Goal: Communication & Community: Answer question/provide support

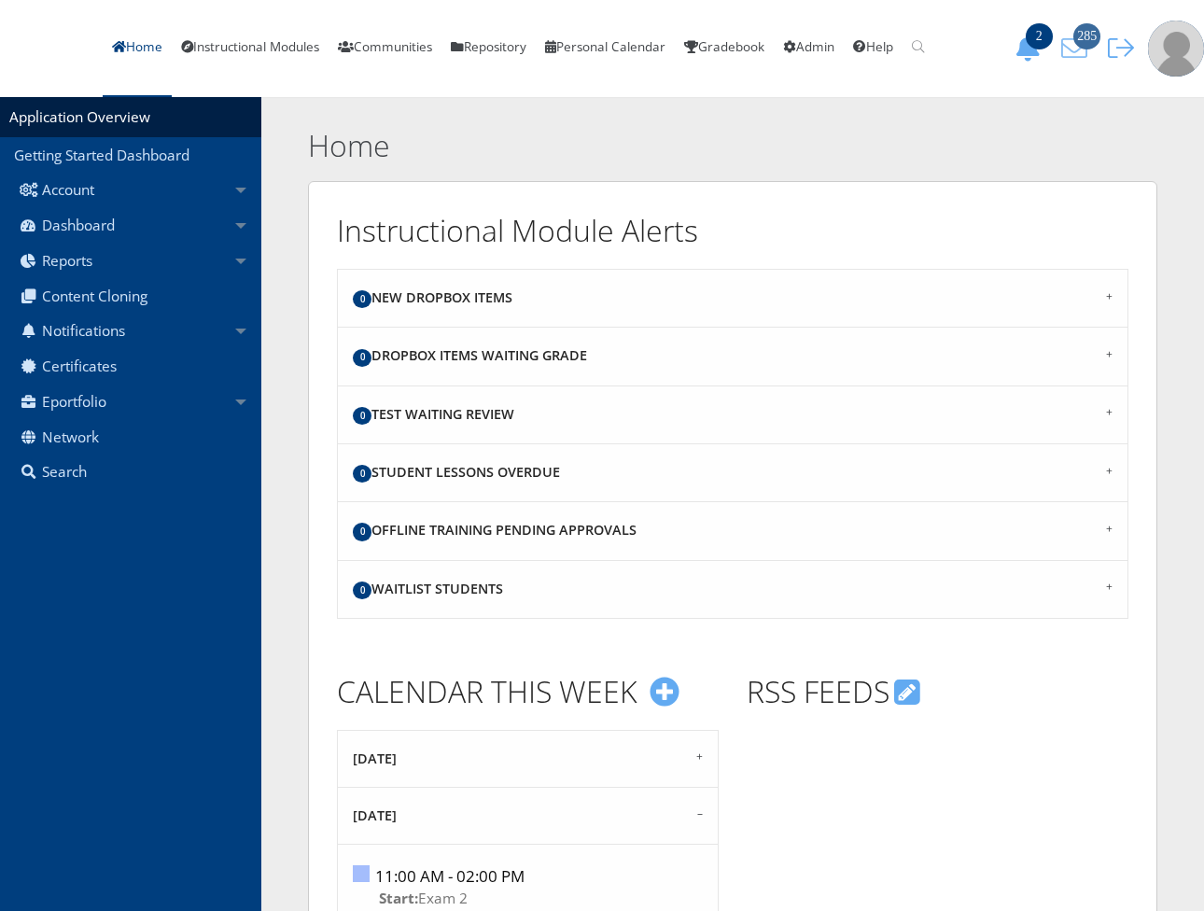
click at [1100, 33] on span "285" at bounding box center [1086, 36] width 27 height 26
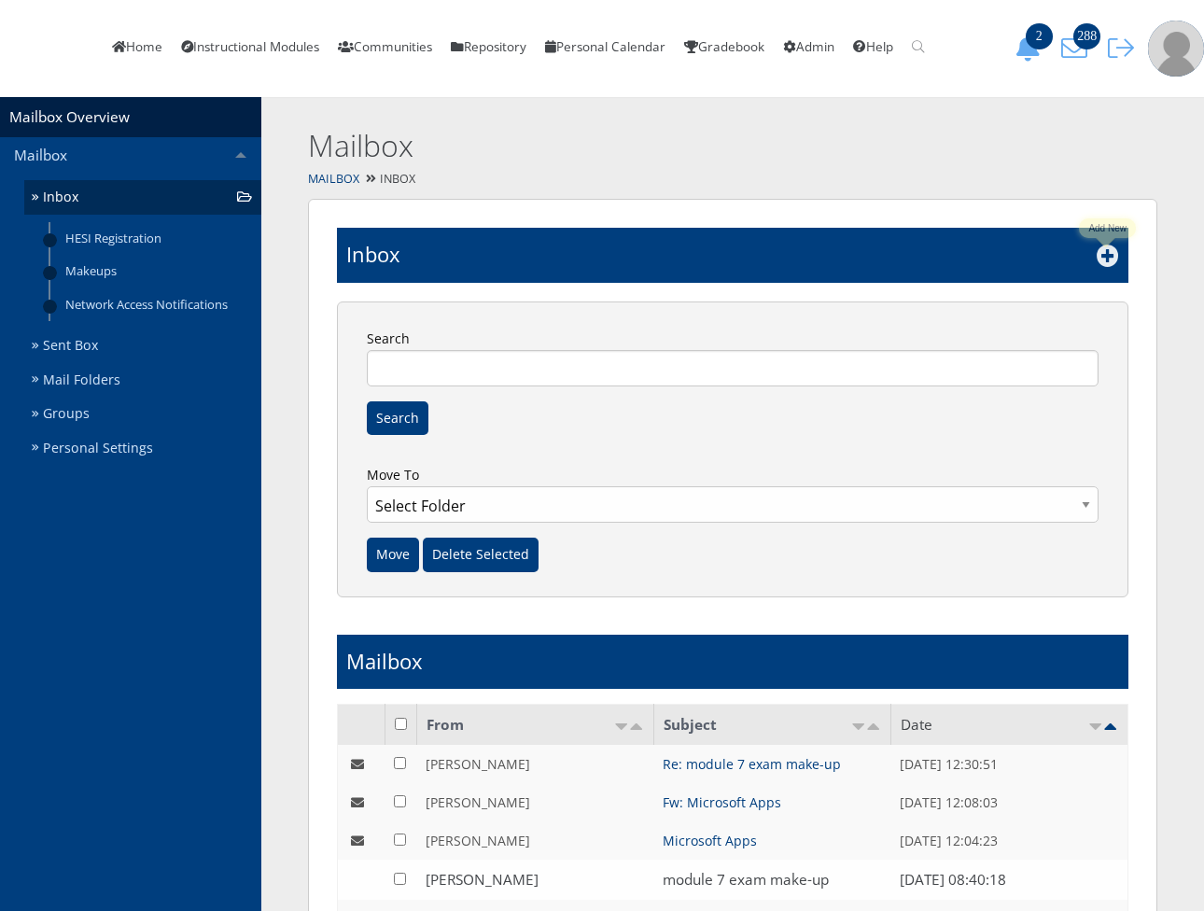
click at [1107, 266] on icon at bounding box center [1107, 255] width 22 height 22
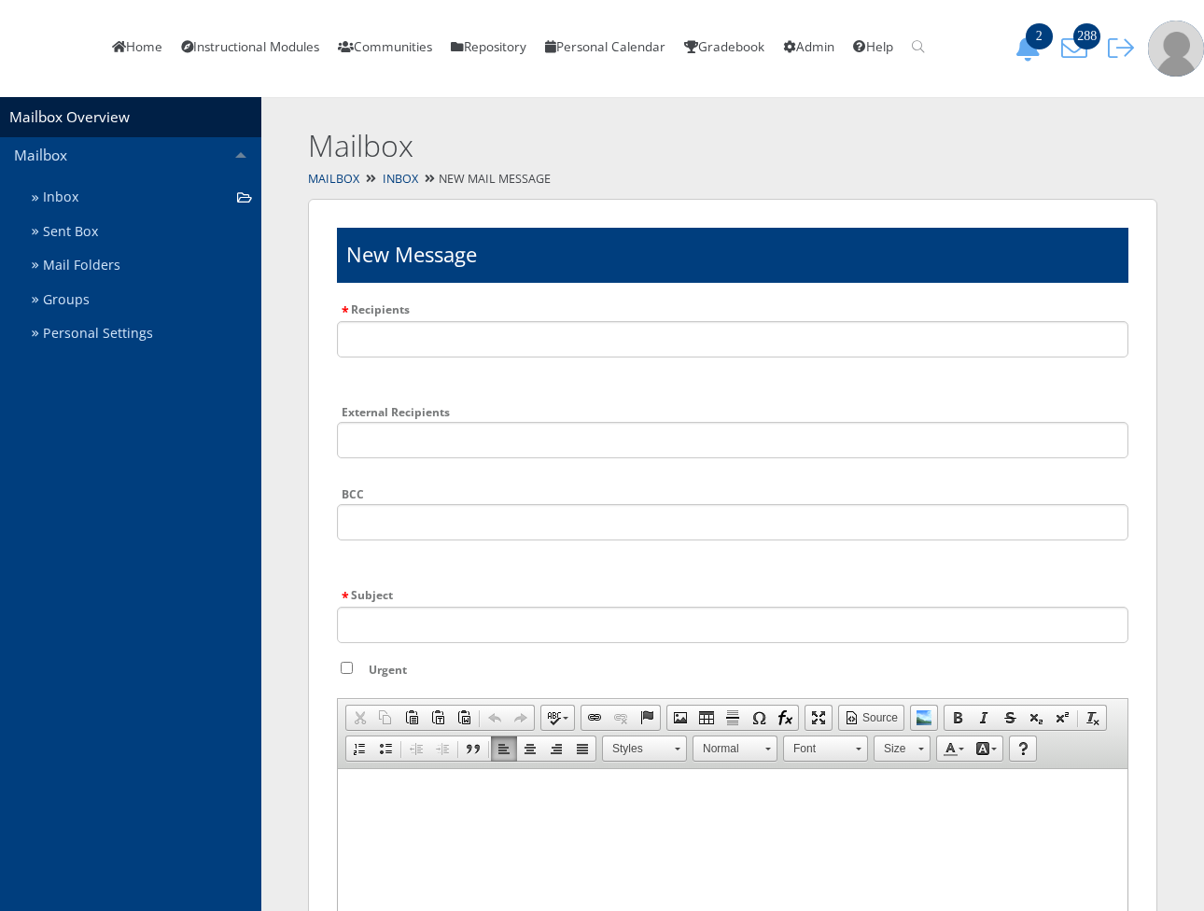
click at [369, 801] on p at bounding box center [732, 792] width 774 height 17
click at [433, 336] on input "text" at bounding box center [732, 339] width 791 height 36
type input "casa"
click at [436, 385] on li "Casa ndra Delgado" at bounding box center [529, 382] width 384 height 21
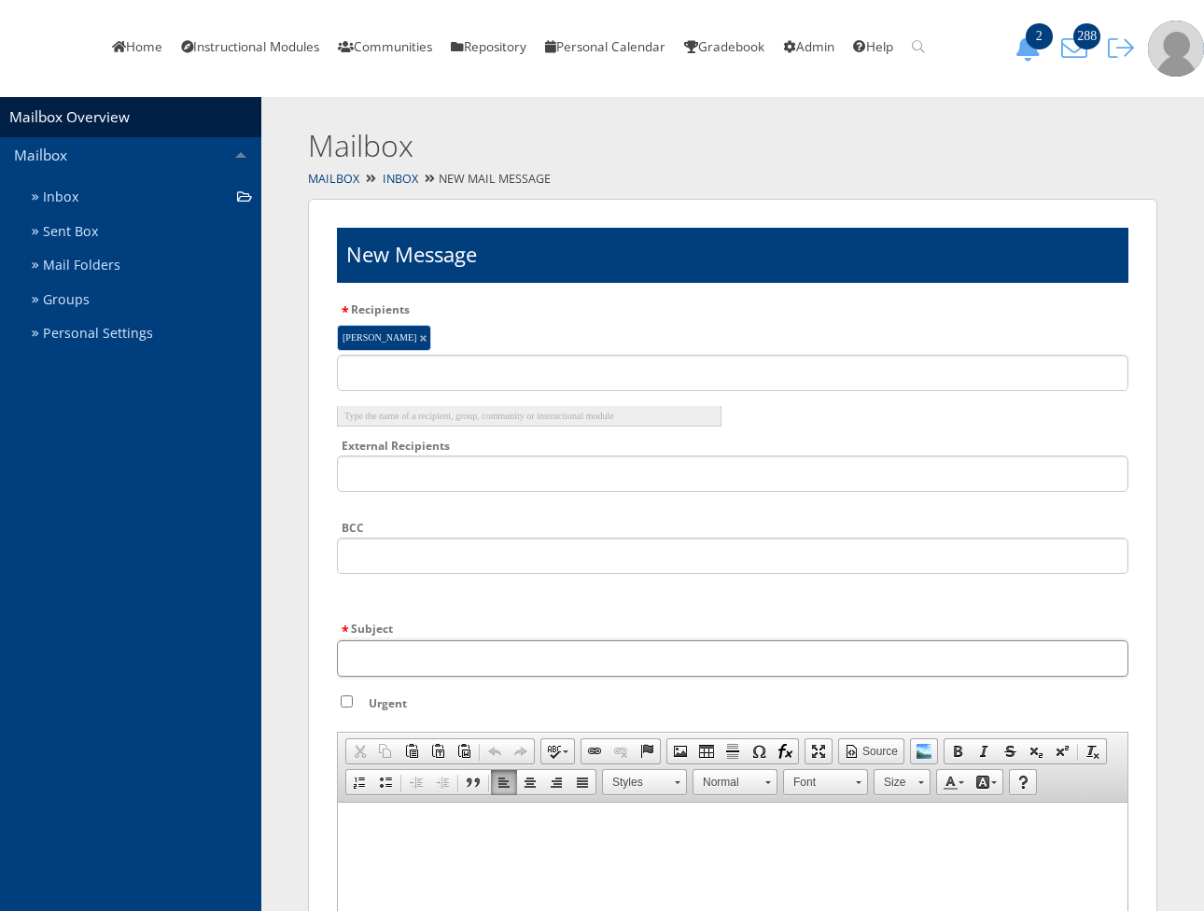
click at [387, 669] on input "Subject" at bounding box center [732, 658] width 791 height 36
type input "Makeup Exam"
click at [431, 828] on p at bounding box center [732, 825] width 774 height 17
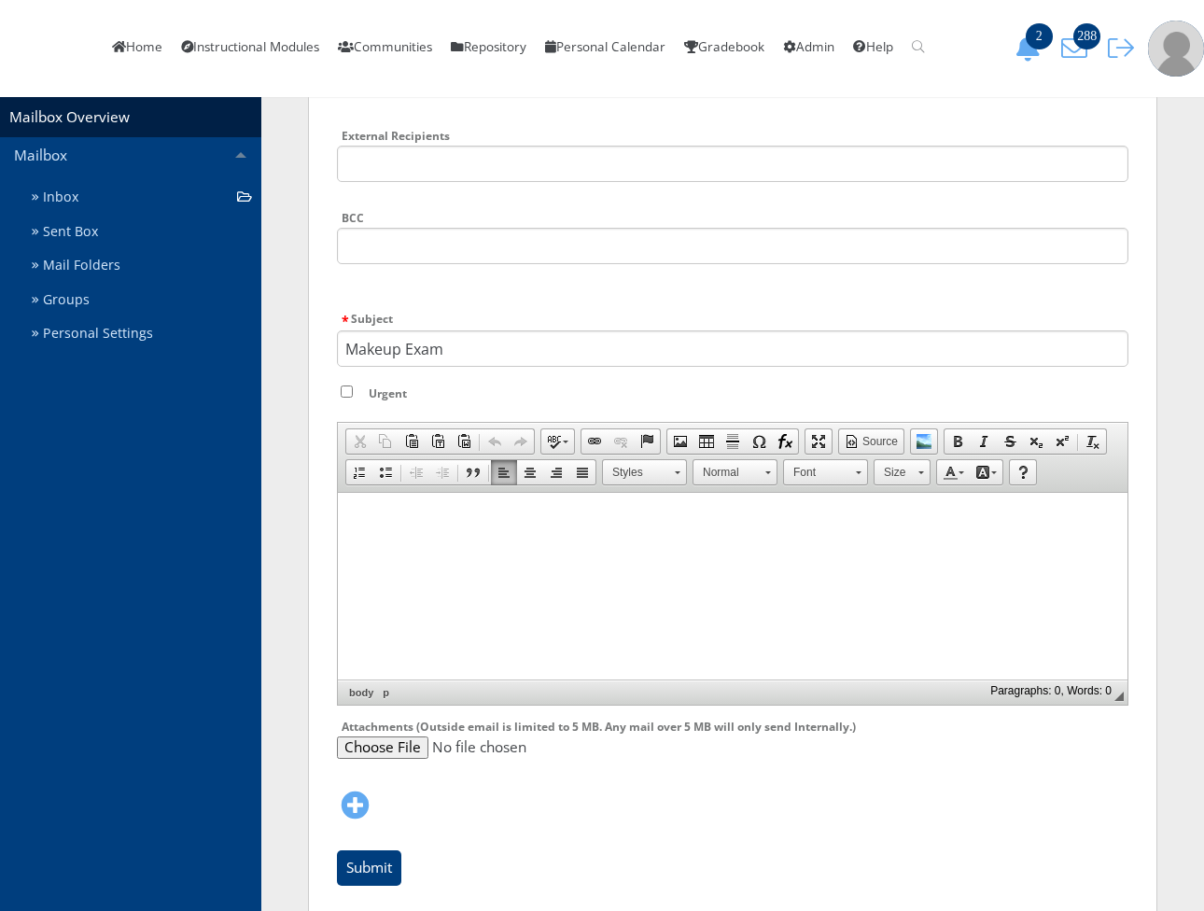
scroll to position [311, 0]
click at [453, 514] on p at bounding box center [732, 515] width 774 height 17
click at [734, 551] on p "I have you scheduled to makeup exam 1 on Friday" at bounding box center [732, 546] width 774 height 17
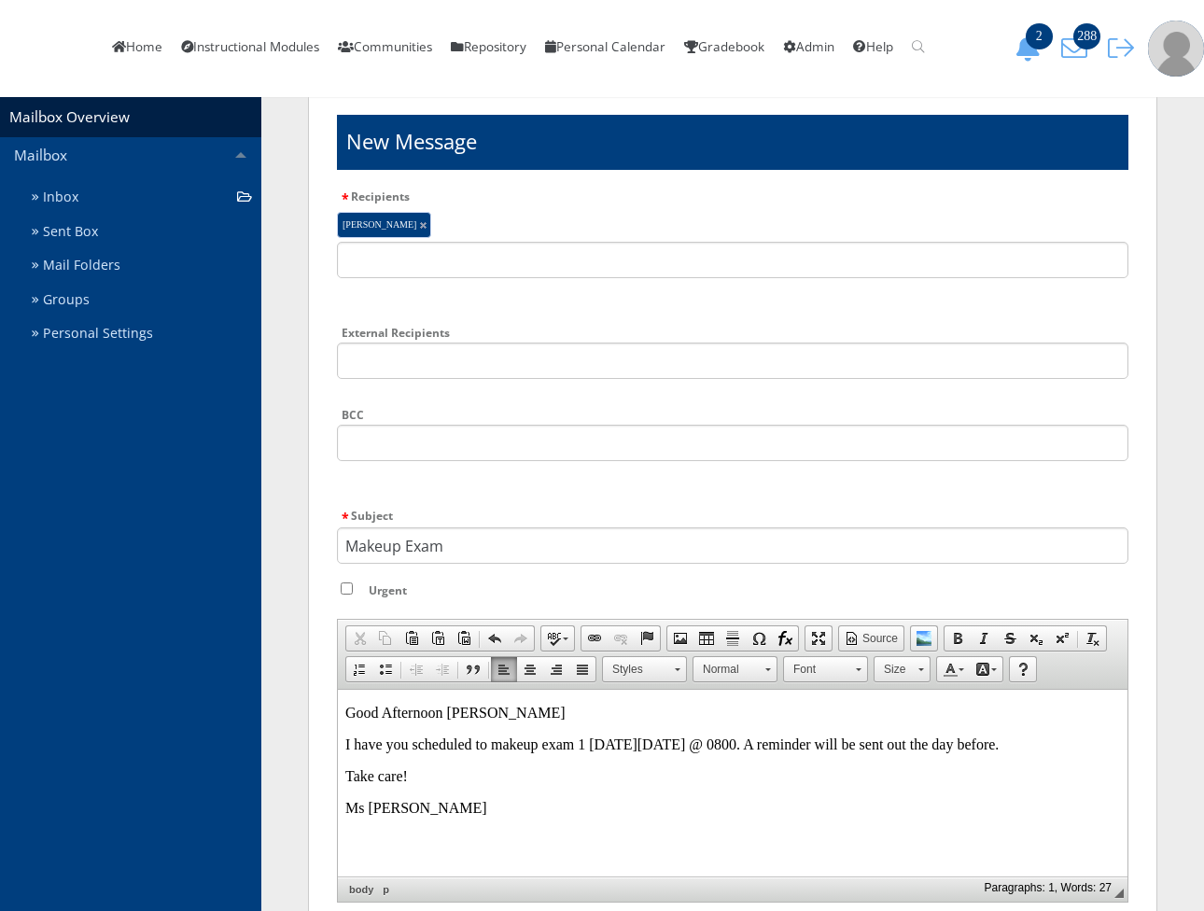
scroll to position [0, 0]
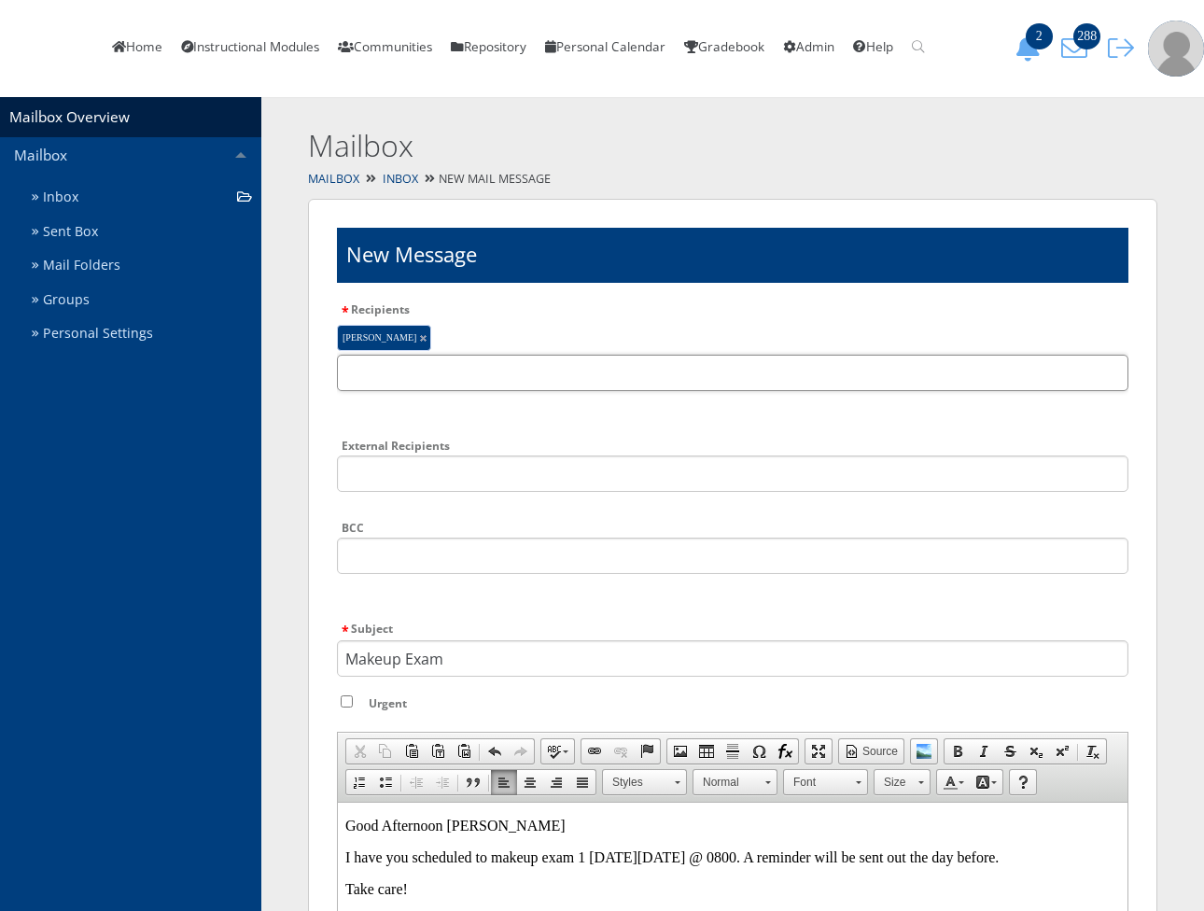
click at [446, 386] on input "text" at bounding box center [732, 373] width 791 height 36
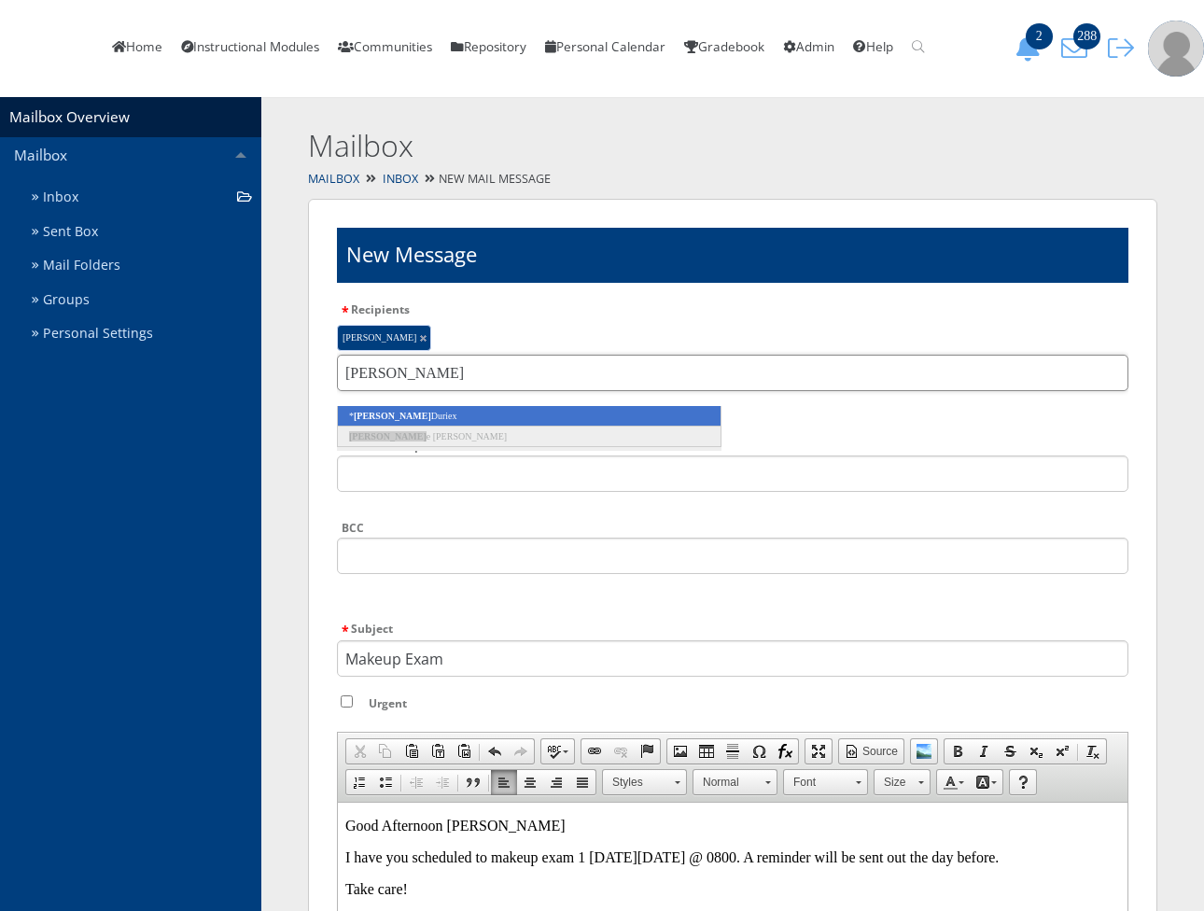
type input "kelli"
click at [446, 426] on li "* Kelli Duriex" at bounding box center [529, 416] width 384 height 21
type input "cathy"
click at [446, 426] on li "* Cathy Thomas" at bounding box center [529, 416] width 384 height 21
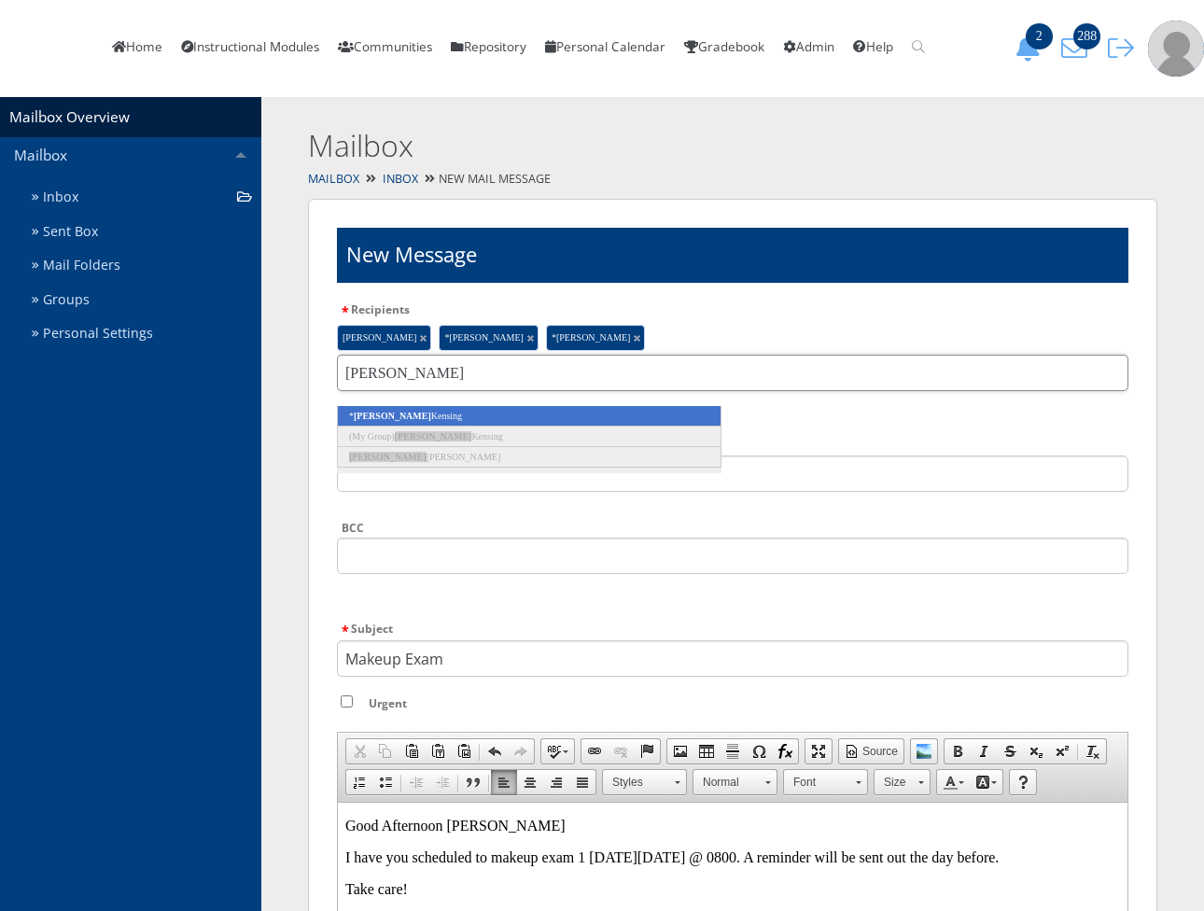
type input "angela"
click at [528, 426] on li "* Angela Kensing" at bounding box center [529, 416] width 384 height 21
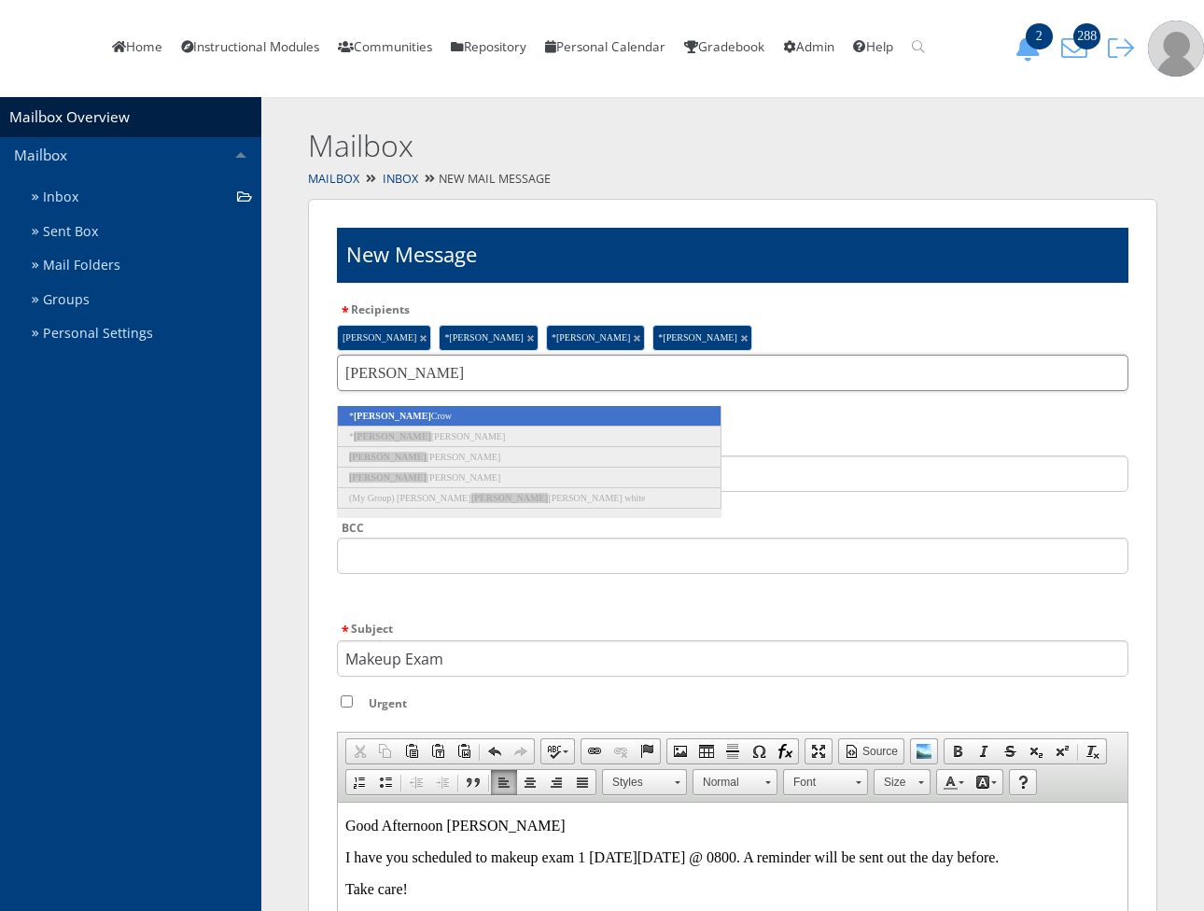
type input "rachel"
click at [528, 426] on li "* Rachel Crow" at bounding box center [529, 416] width 384 height 21
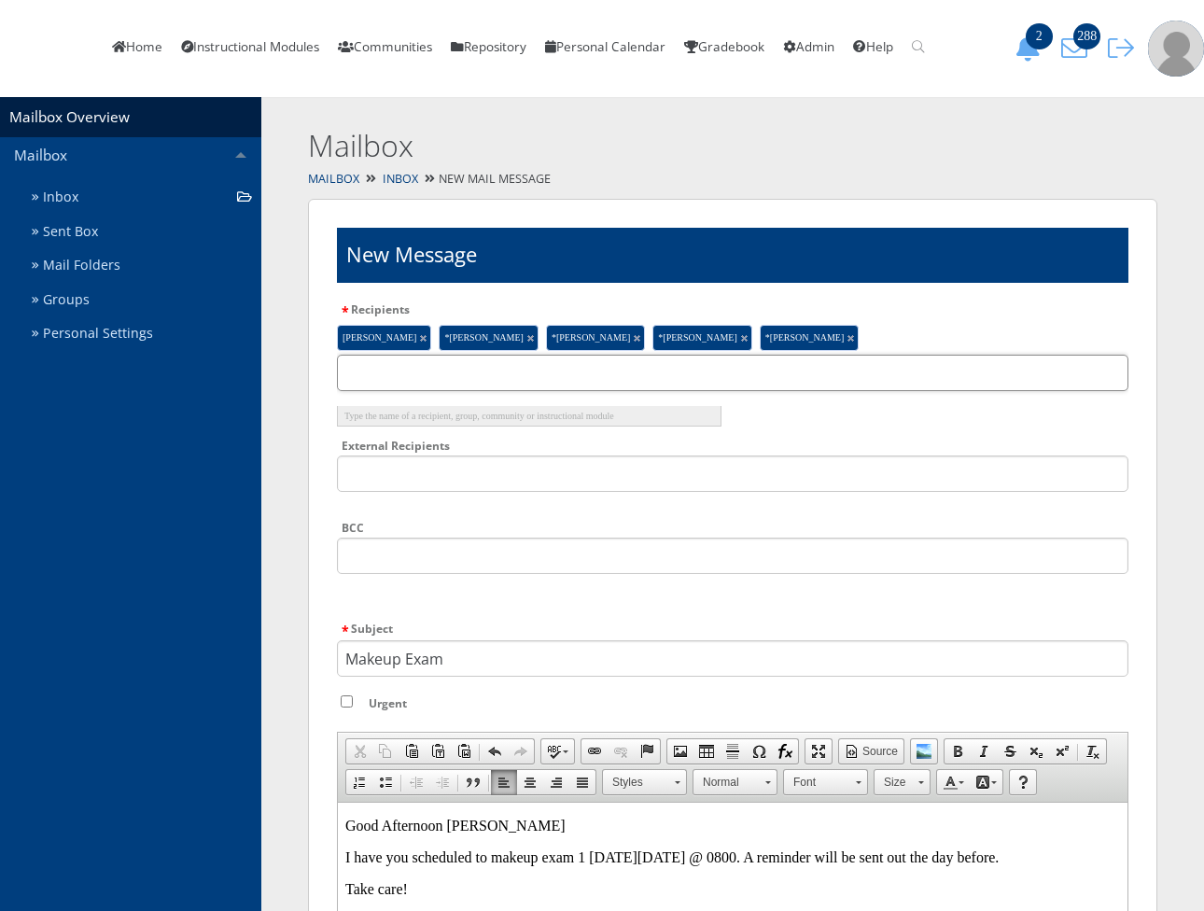
click at [927, 366] on input "text" at bounding box center [732, 373] width 791 height 36
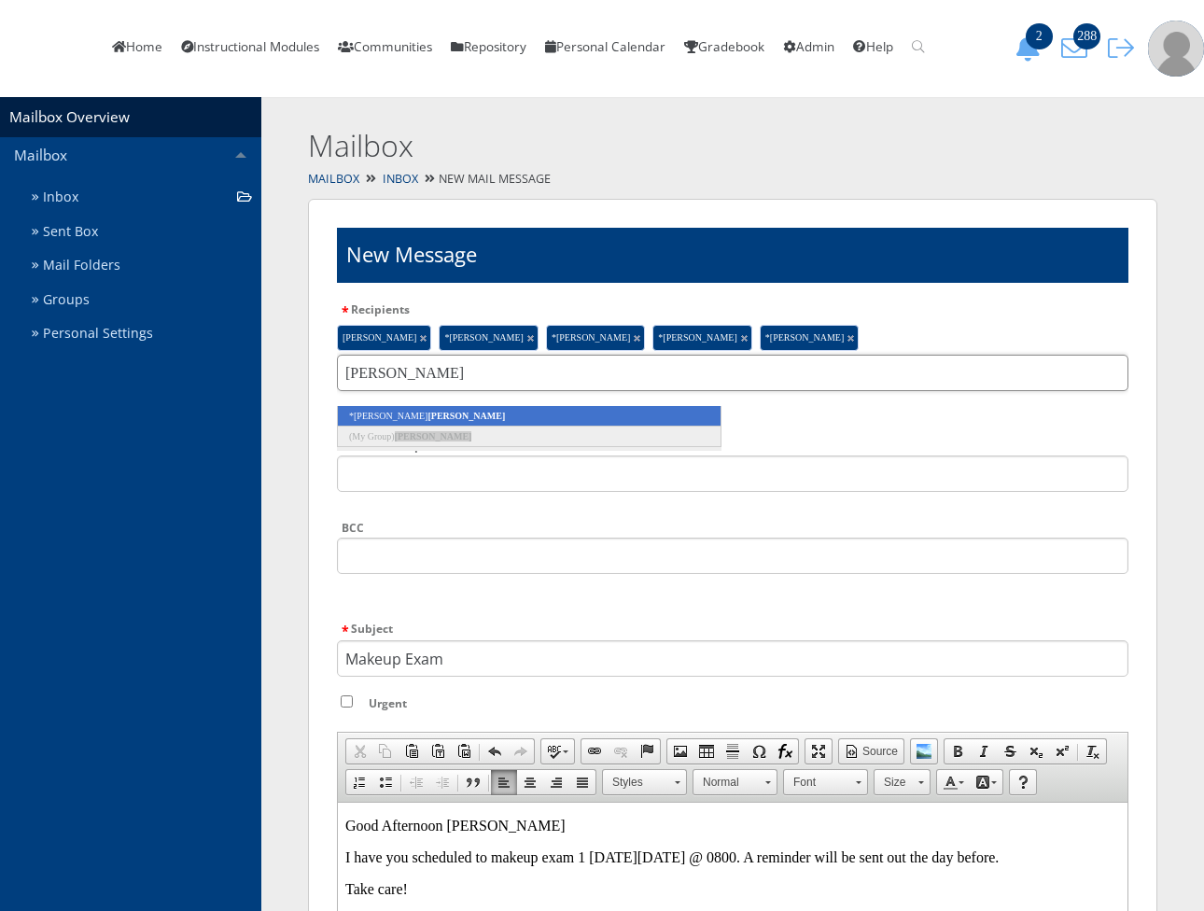
type input "kidder"
click at [696, 421] on li "*Monica Kidder" at bounding box center [529, 416] width 384 height 21
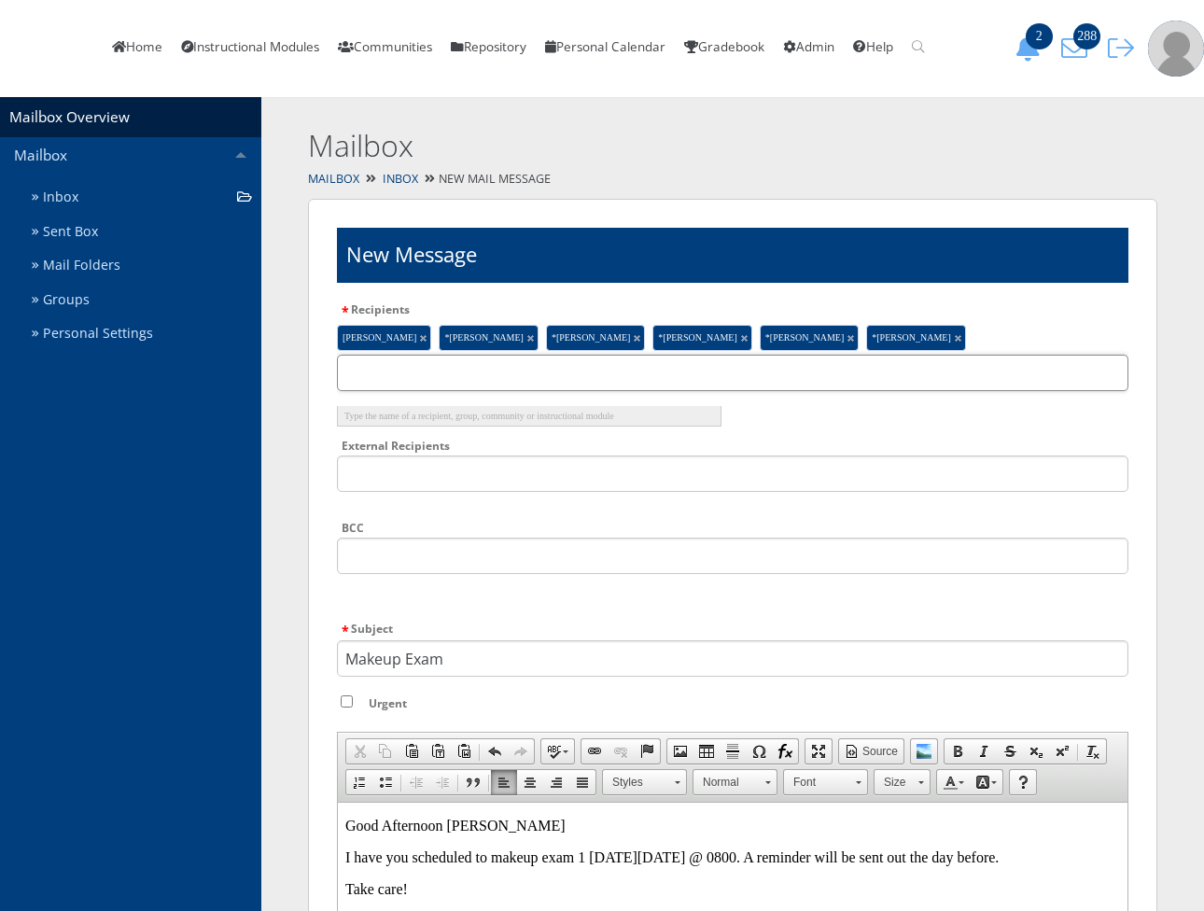
click at [973, 370] on input "text" at bounding box center [732, 373] width 791 height 36
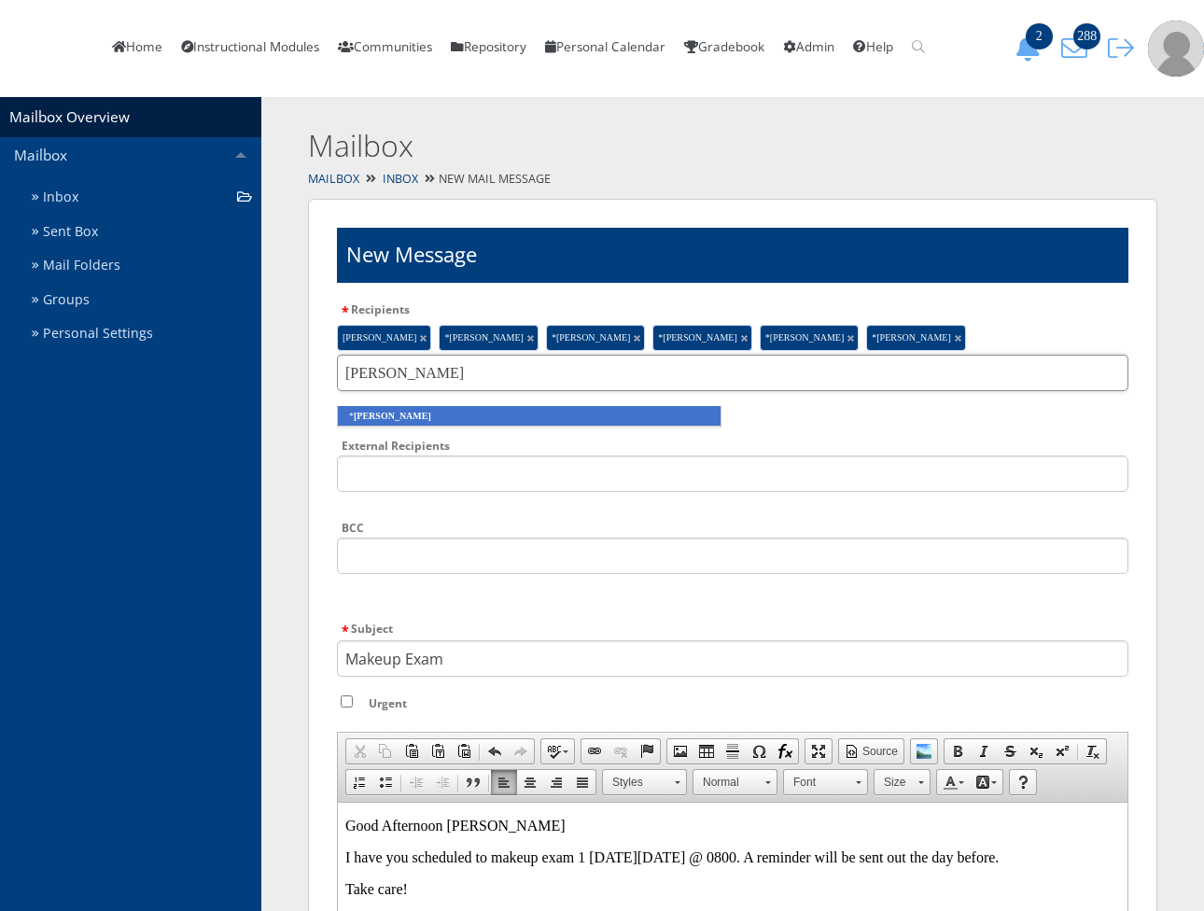
type input "mary milam"
click at [649, 426] on li "* Mary Milam" at bounding box center [529, 416] width 384 height 21
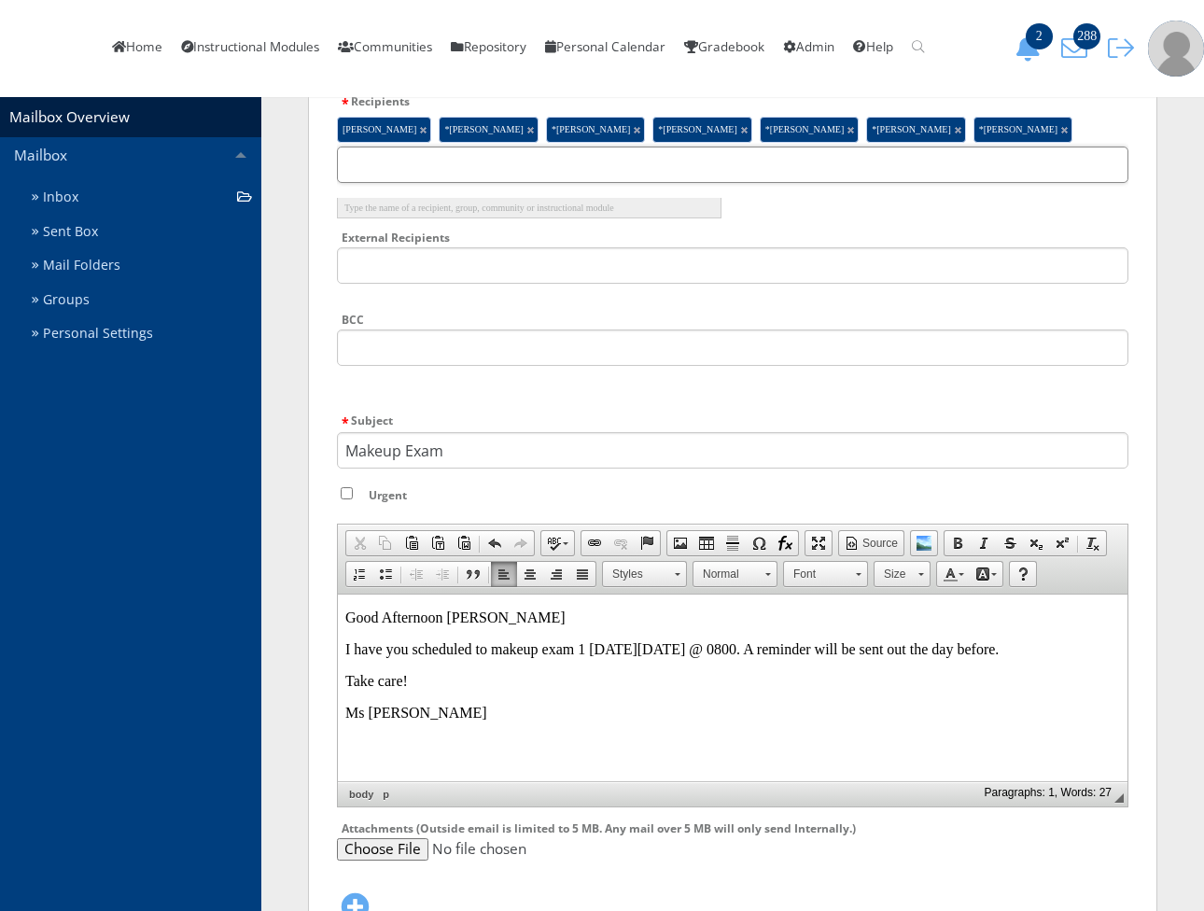
scroll to position [207, 0]
click at [473, 622] on p "Good Afternoon Cassandra" at bounding box center [732, 618] width 774 height 17
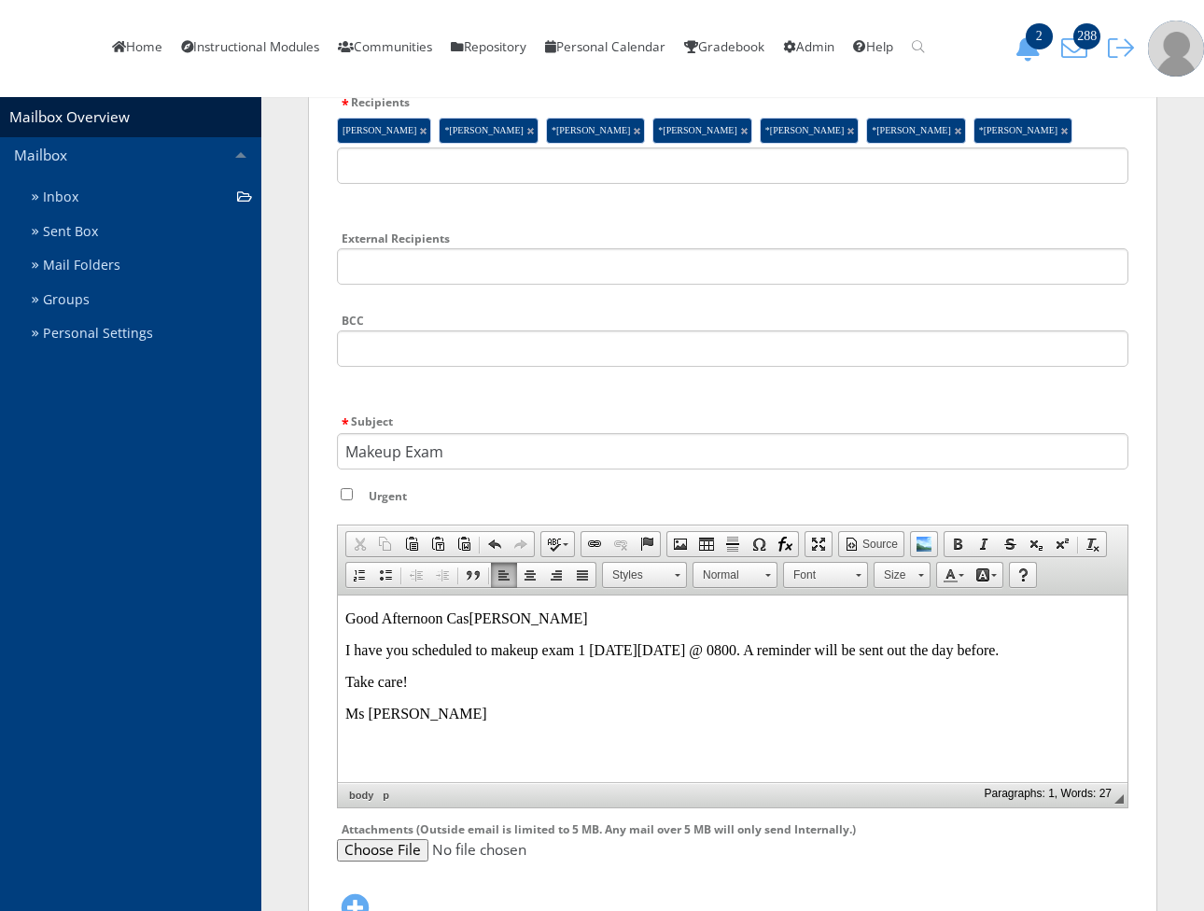
click at [520, 737] on html "Good Afternoon Cas andra I have you scheduled to makeup exam 1 on Friday 08/29 …" at bounding box center [732, 666] width 789 height 142
drag, startPoint x: 905, startPoint y: 654, endPoint x: 888, endPoint y: 660, distance: 17.7
click at [888, 659] on p "I have you scheduled to makeup exam 1 on Friday 08/29 @ 0800. A reminder will b…" at bounding box center [732, 650] width 774 height 17
click at [985, 649] on p "I have you scheduled to makeup exam 1 on Friday 08/29 @ 0800. A reminder will b…" at bounding box center [732, 650] width 774 height 17
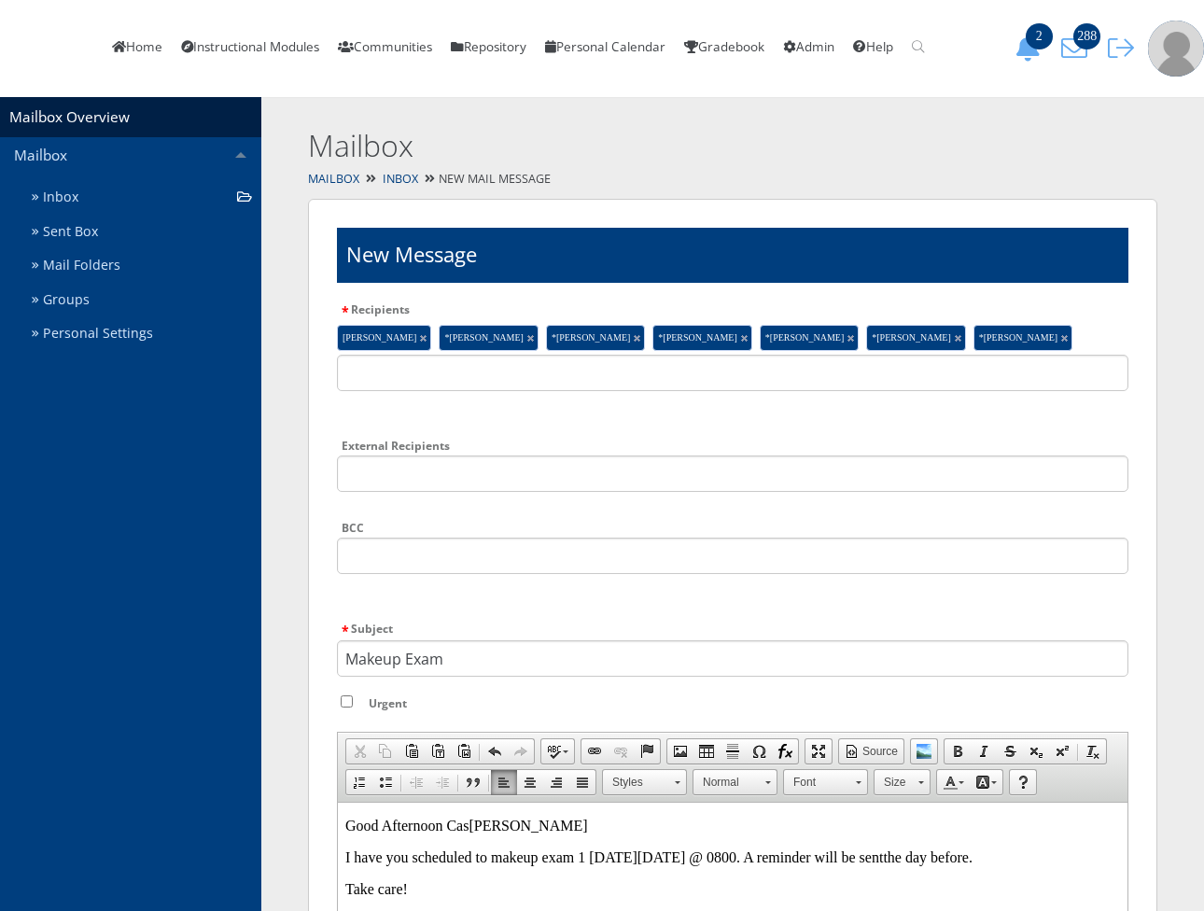
scroll to position [392, 0]
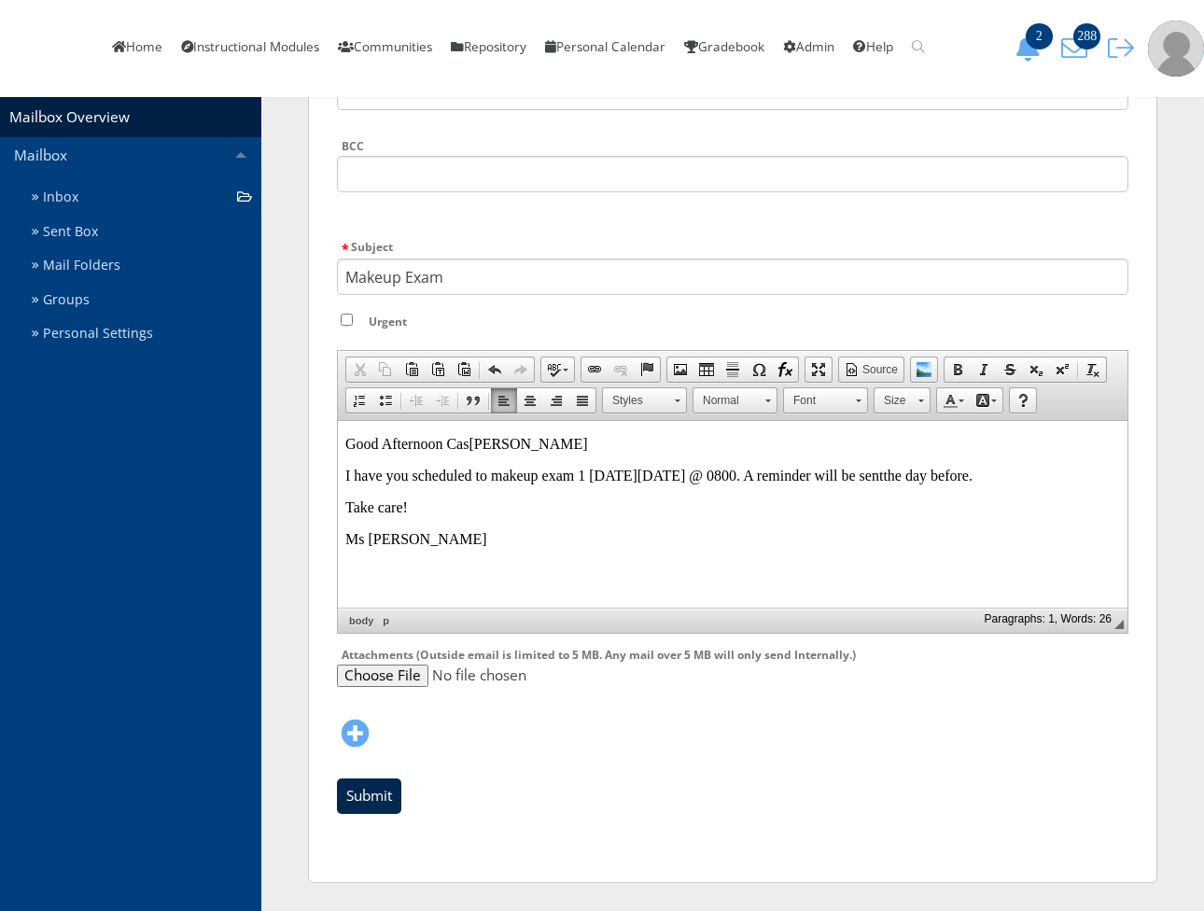
click at [378, 796] on input "Submit" at bounding box center [369, 795] width 64 height 35
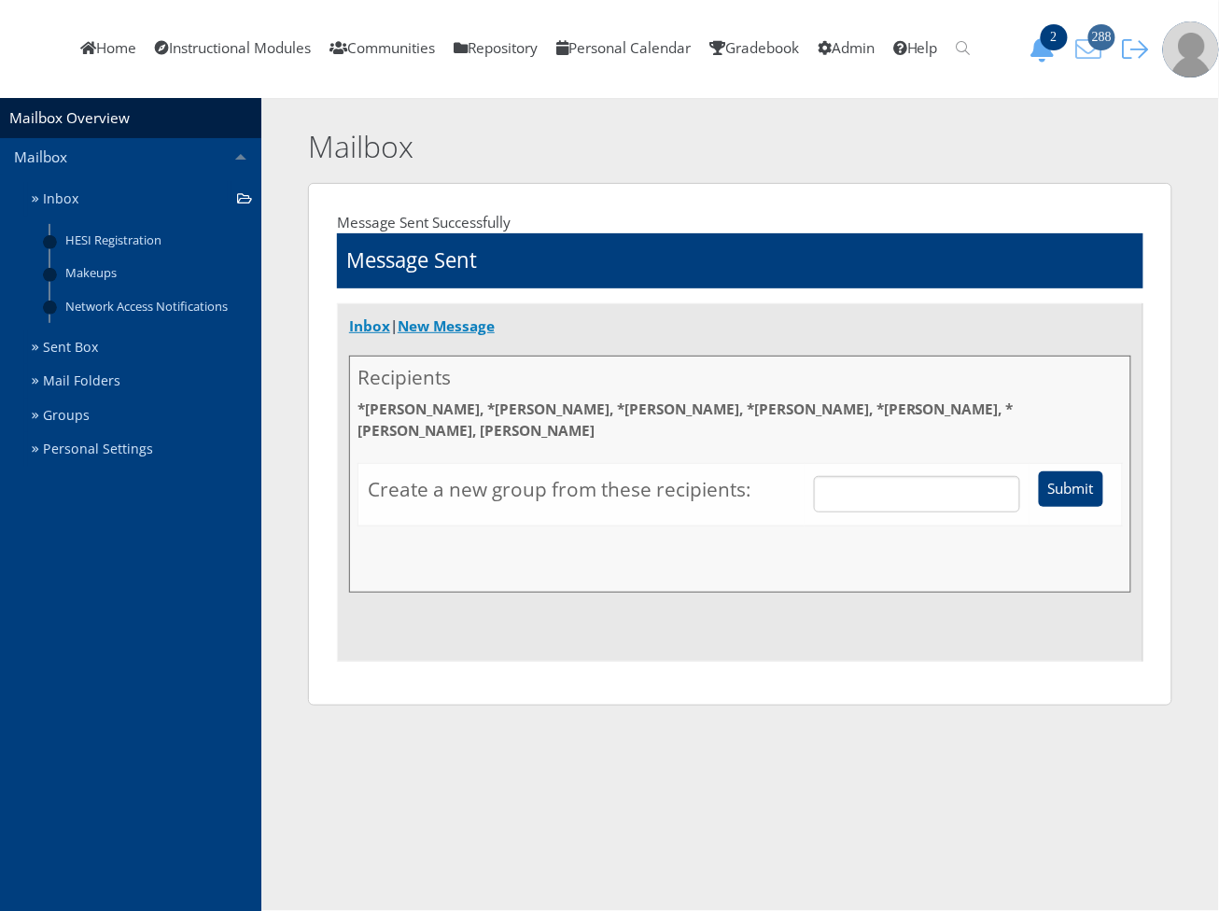
click at [1108, 45] on icon "288" at bounding box center [1088, 49] width 39 height 26
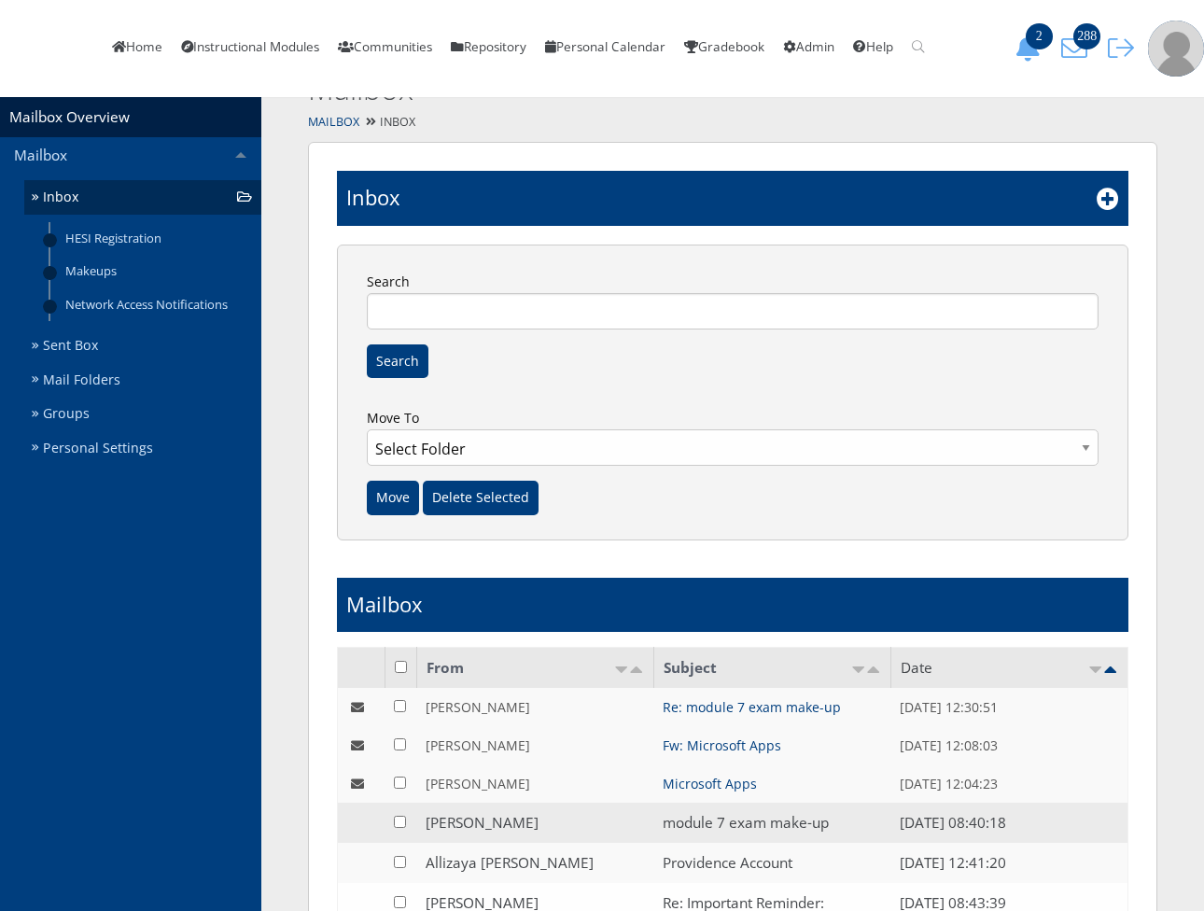
scroll to position [104, 0]
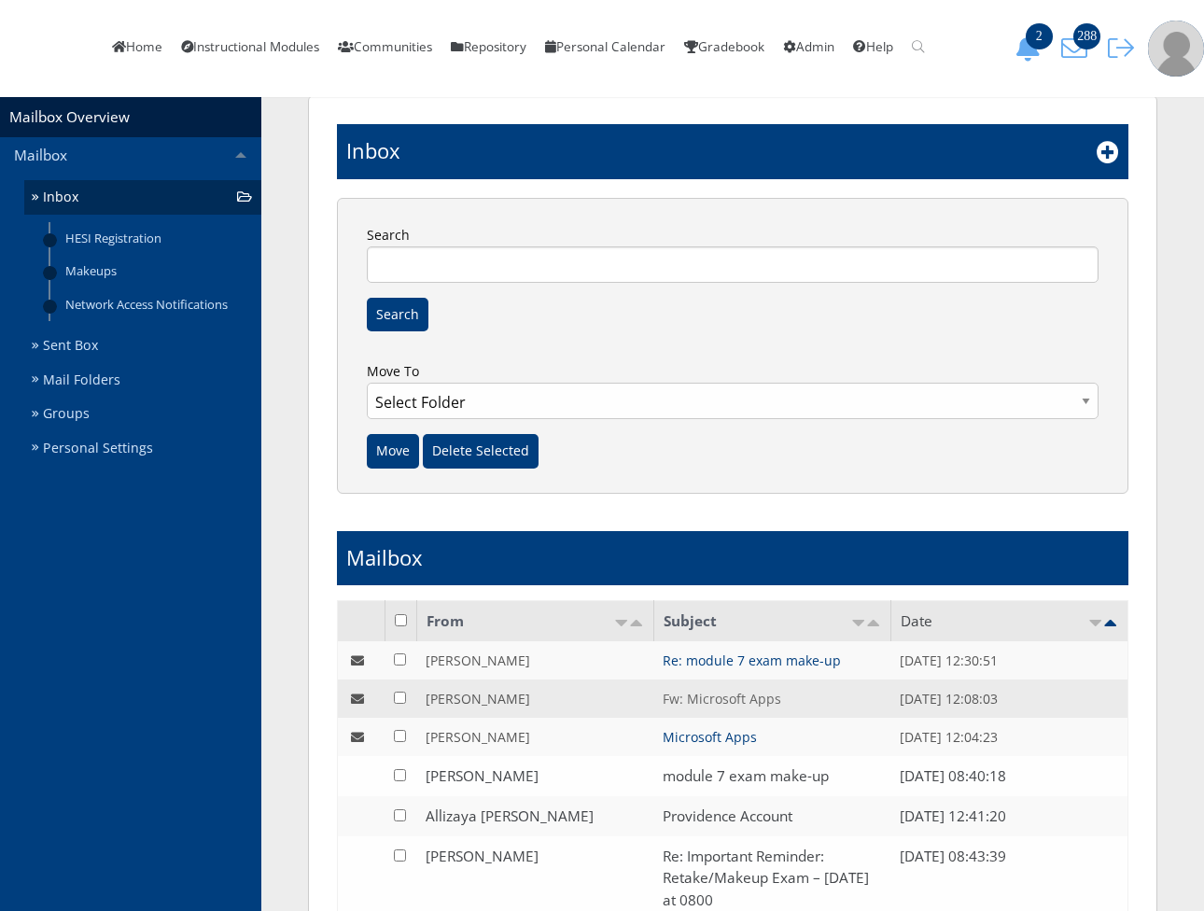
click at [723, 707] on link "Fw: Microsoft Apps" at bounding box center [721, 699] width 118 height 18
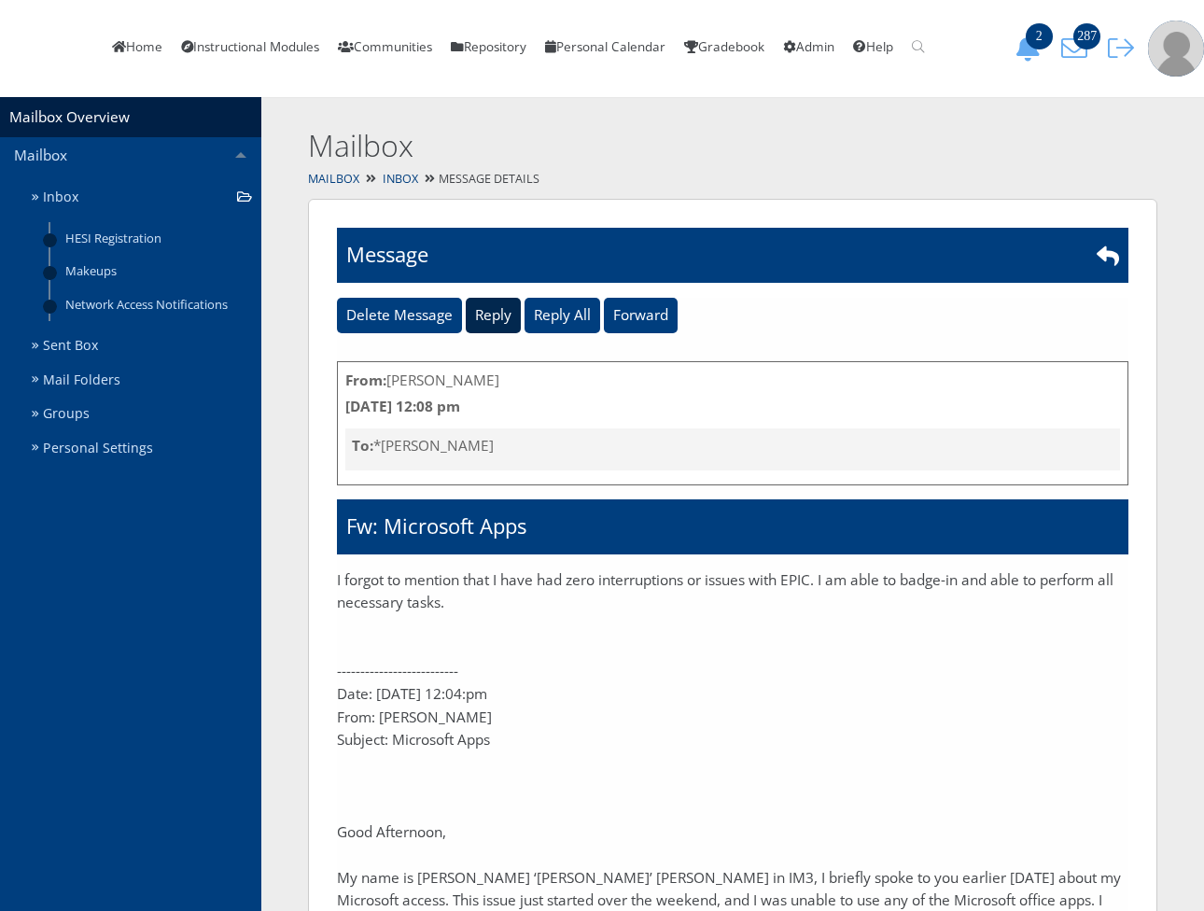
click at [500, 333] on input "Reply" at bounding box center [493, 315] width 55 height 35
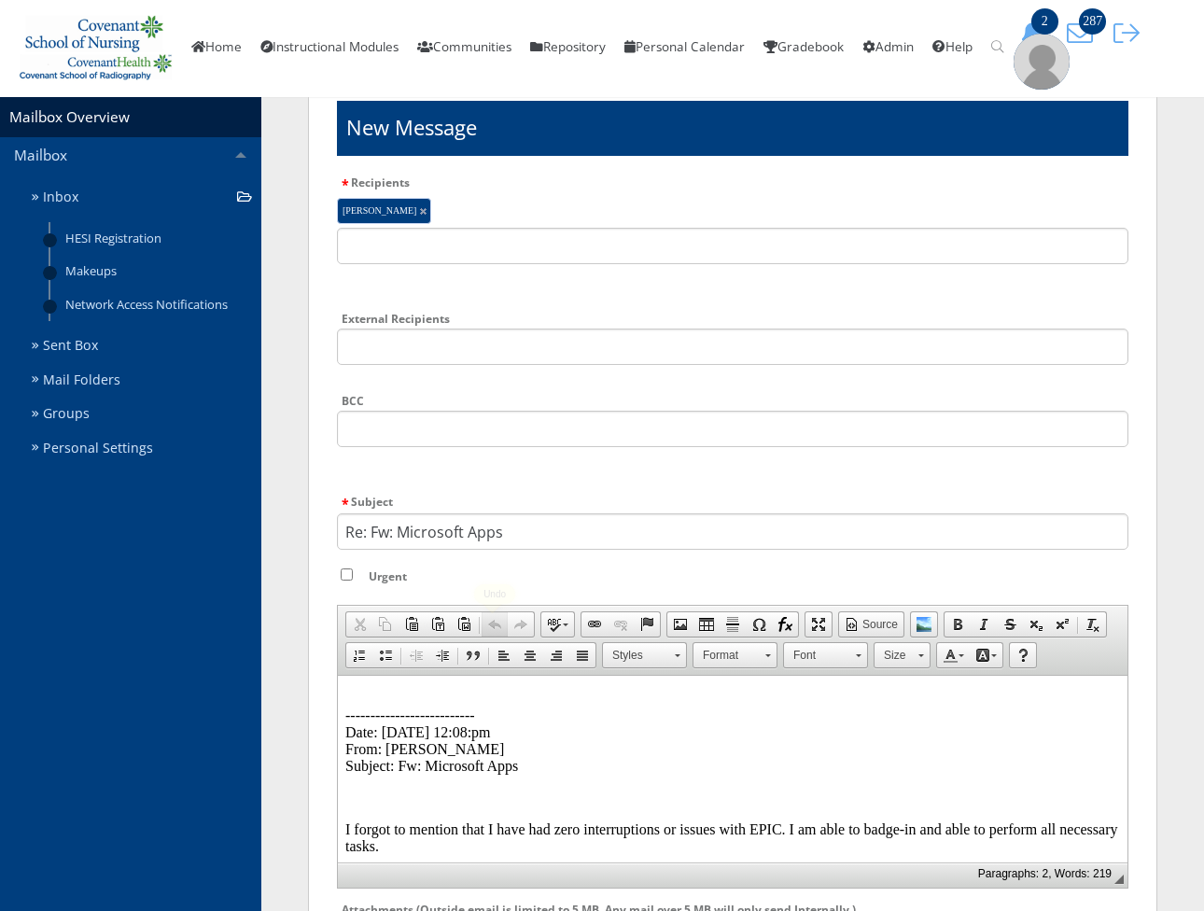
scroll to position [311, 0]
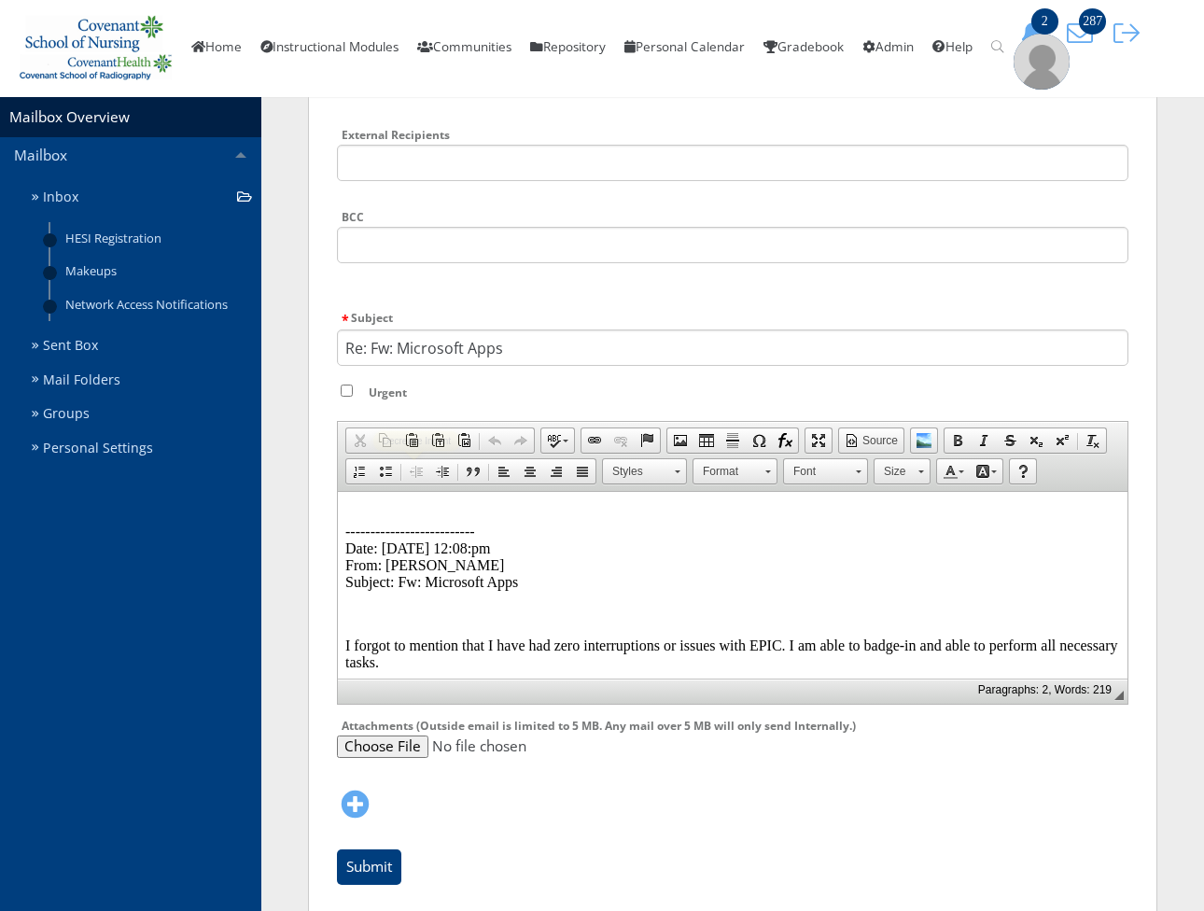
click at [392, 511] on p "-------------------------- Date: 08/25/2025 12:08:pm From: Gregory Fitzgerald S…" at bounding box center [732, 549] width 774 height 84
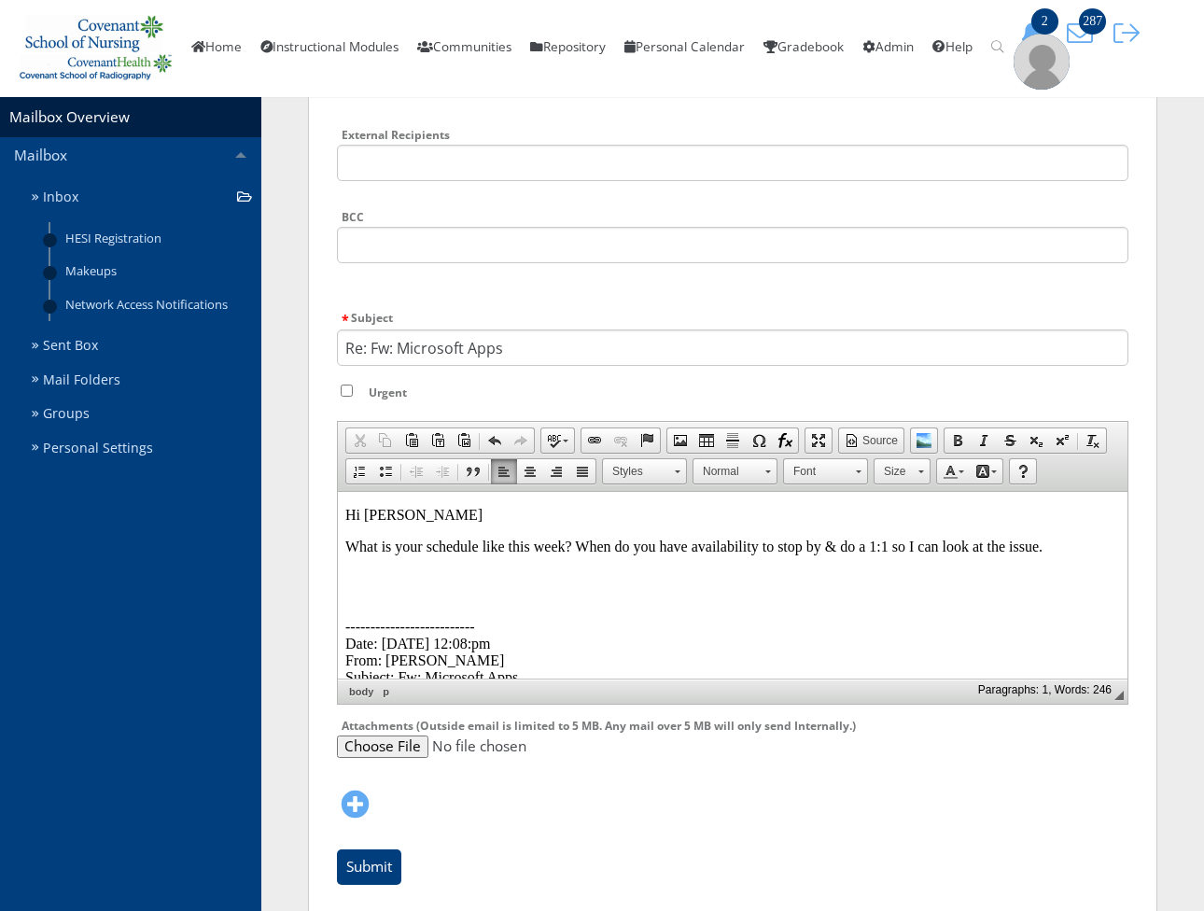
click at [648, 576] on p at bounding box center [732, 578] width 774 height 17
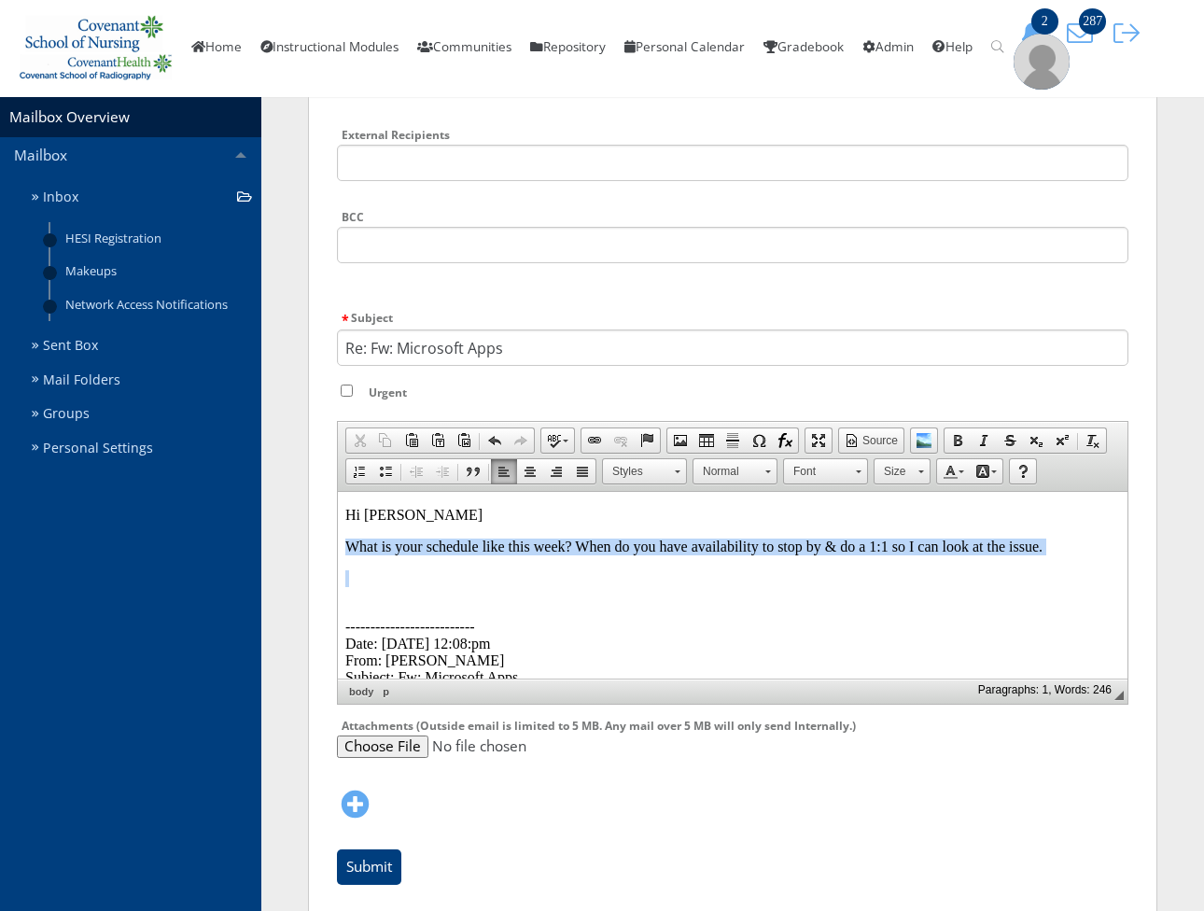
drag, startPoint x: 357, startPoint y: 575, endPoint x: 344, endPoint y: 550, distance: 28.4
click at [345, 550] on body "Hi Gregory What is your schedule like this week? When do you have availability …" at bounding box center [732, 864] width 774 height 715
click at [745, 584] on p at bounding box center [732, 578] width 774 height 17
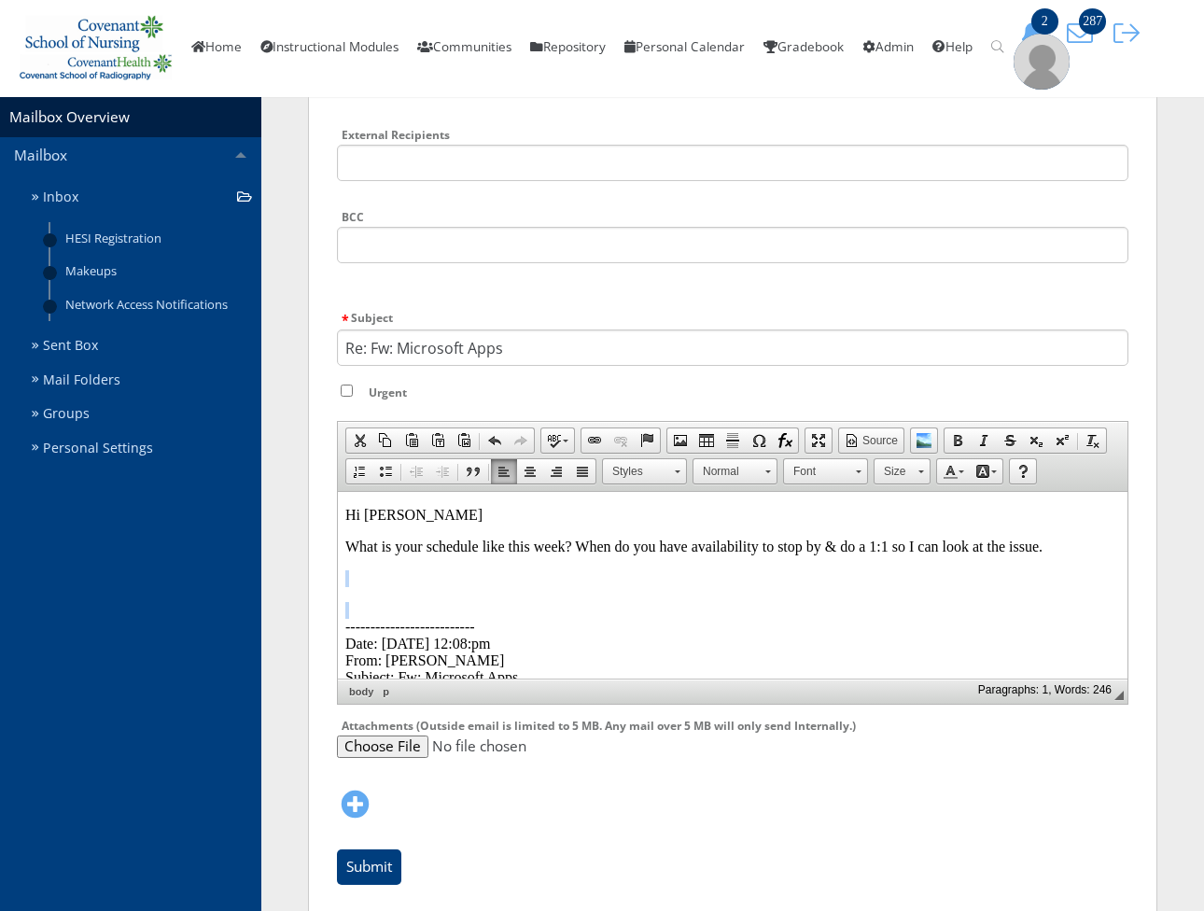
click at [745, 584] on p at bounding box center [732, 578] width 774 height 17
click at [745, 579] on p at bounding box center [732, 578] width 774 height 17
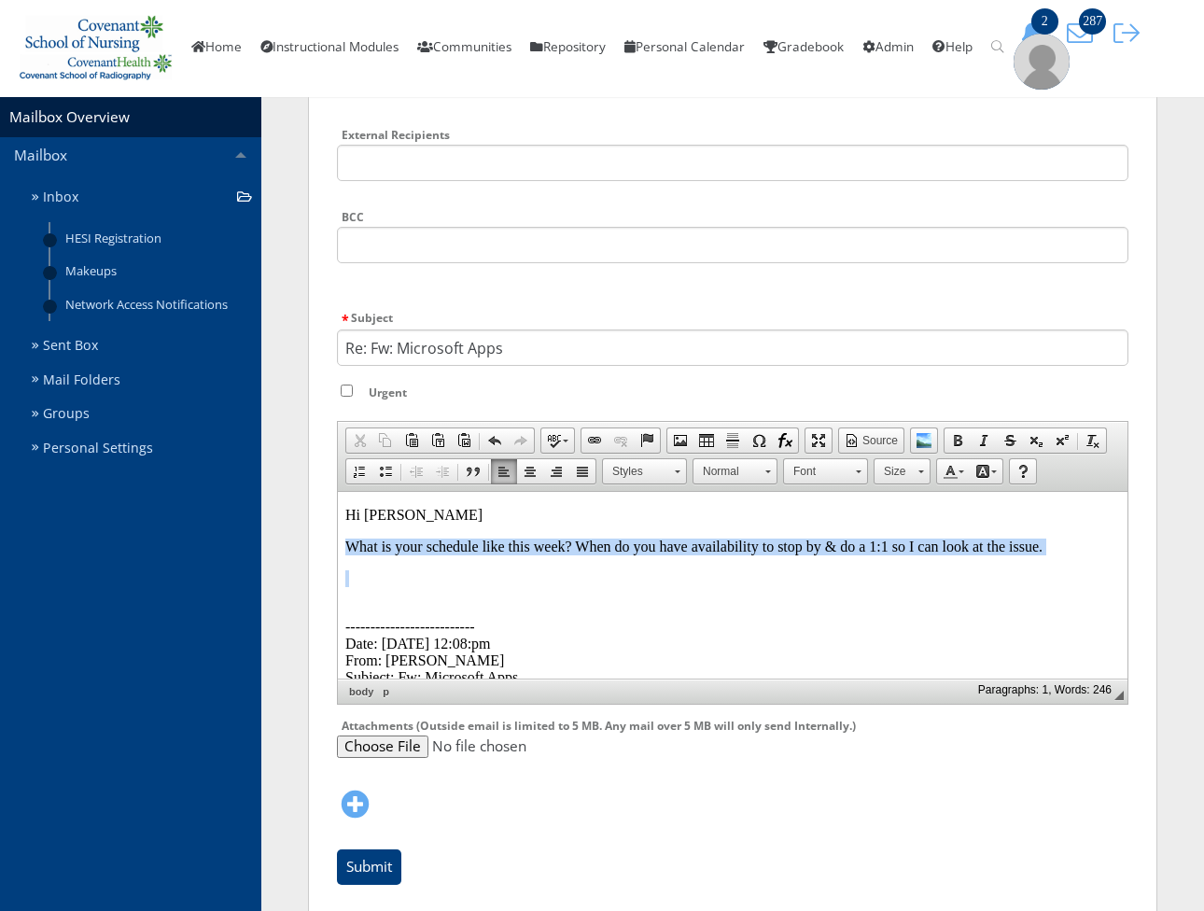
drag, startPoint x: 347, startPoint y: 579, endPoint x: 341, endPoint y: 550, distance: 30.6
click at [341, 550] on html "Hi Gregory What is your schedule like this week? When do you have availability …" at bounding box center [732, 864] width 789 height 745
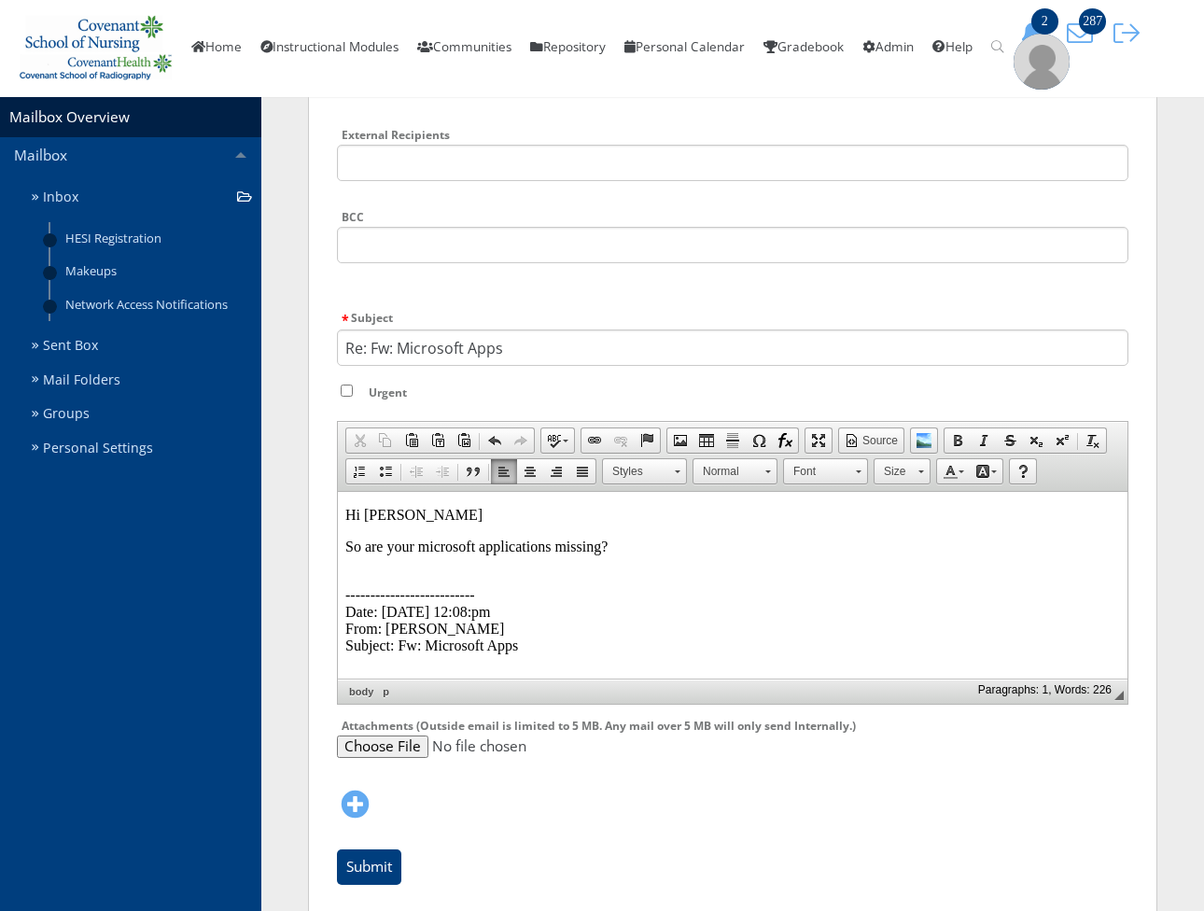
click at [650, 550] on p "So are your microsoft applications missing?" at bounding box center [732, 546] width 774 height 17
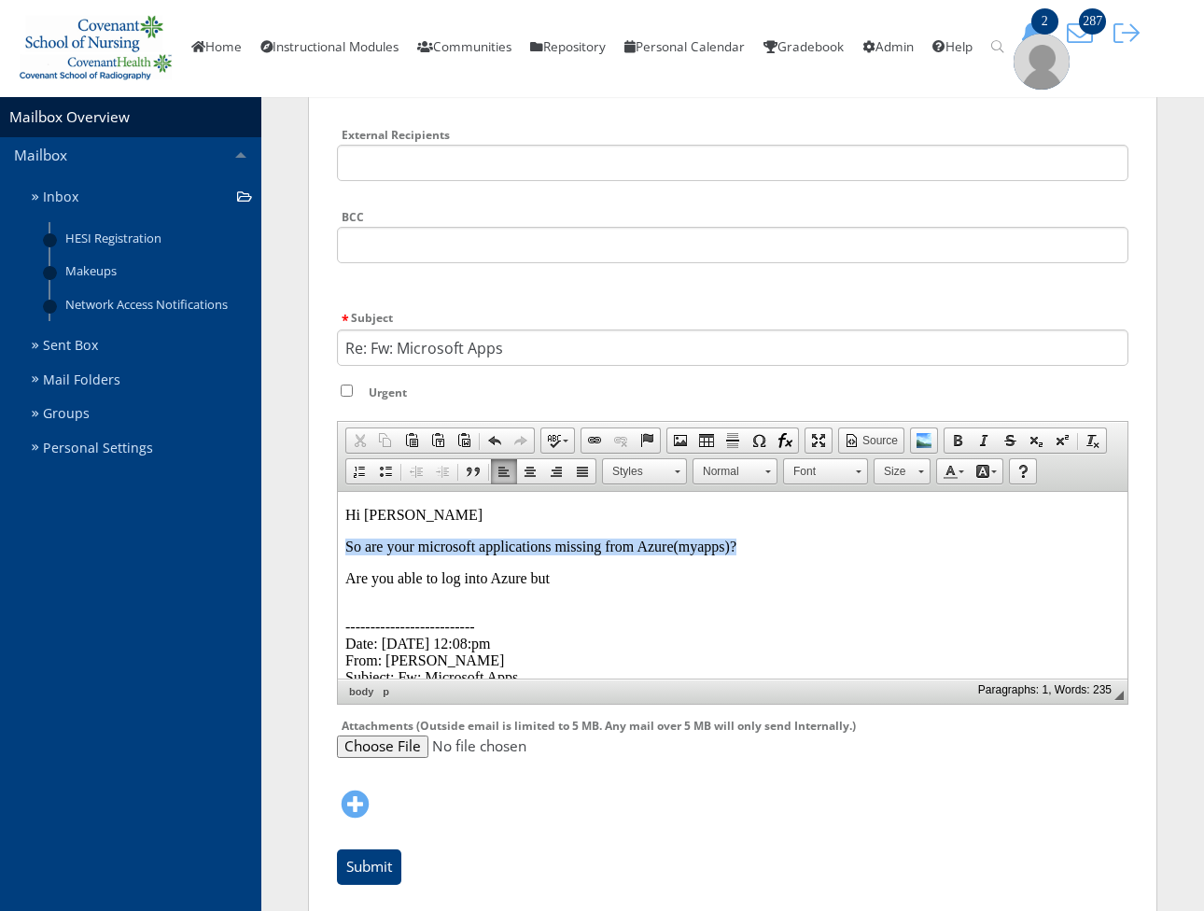
drag, startPoint x: 745, startPoint y: 550, endPoint x: 343, endPoint y: 545, distance: 402.2
click at [343, 545] on html "Hi Gregory So are your microsoft applications missing from Azure(myapps)? Are y…" at bounding box center [732, 864] width 789 height 745
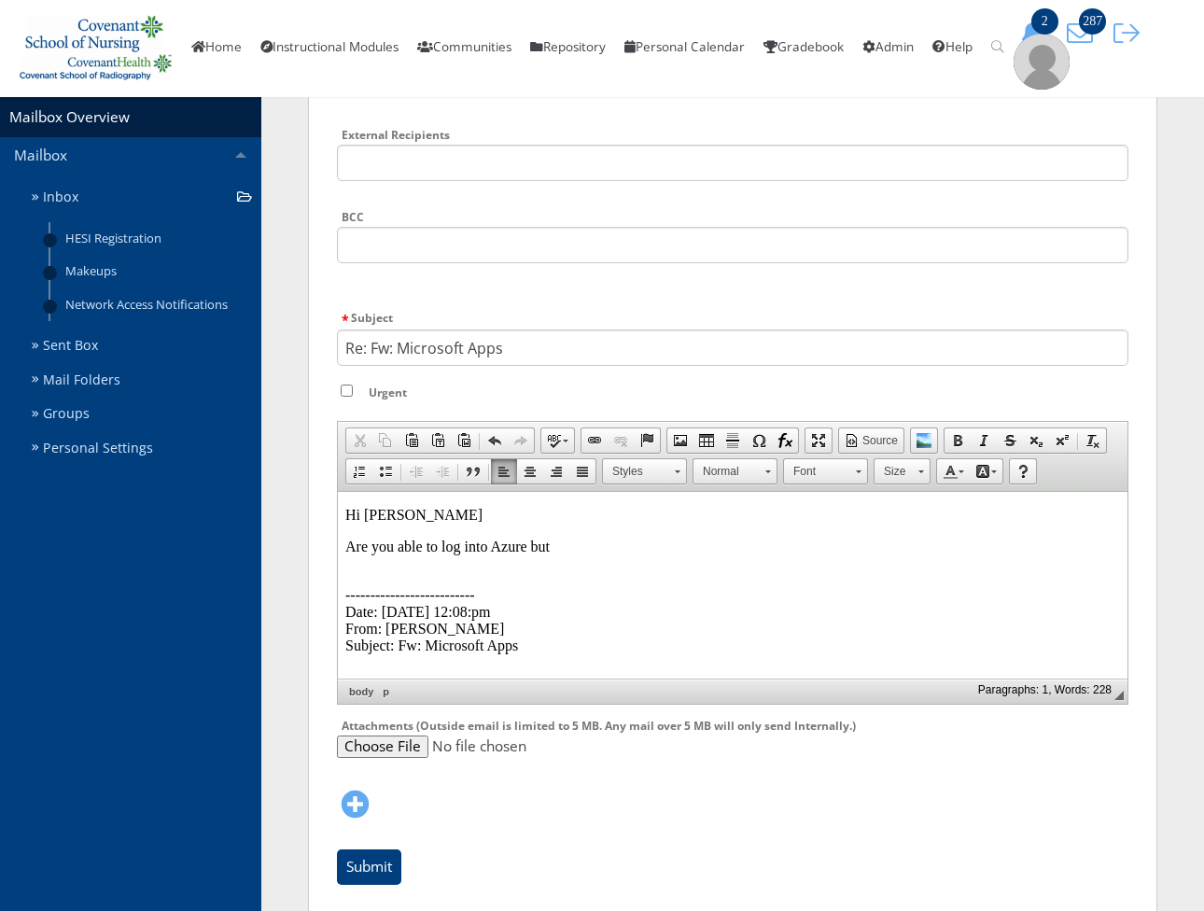
click at [587, 550] on p "Are you able to log into Azure but" at bounding box center [732, 546] width 774 height 17
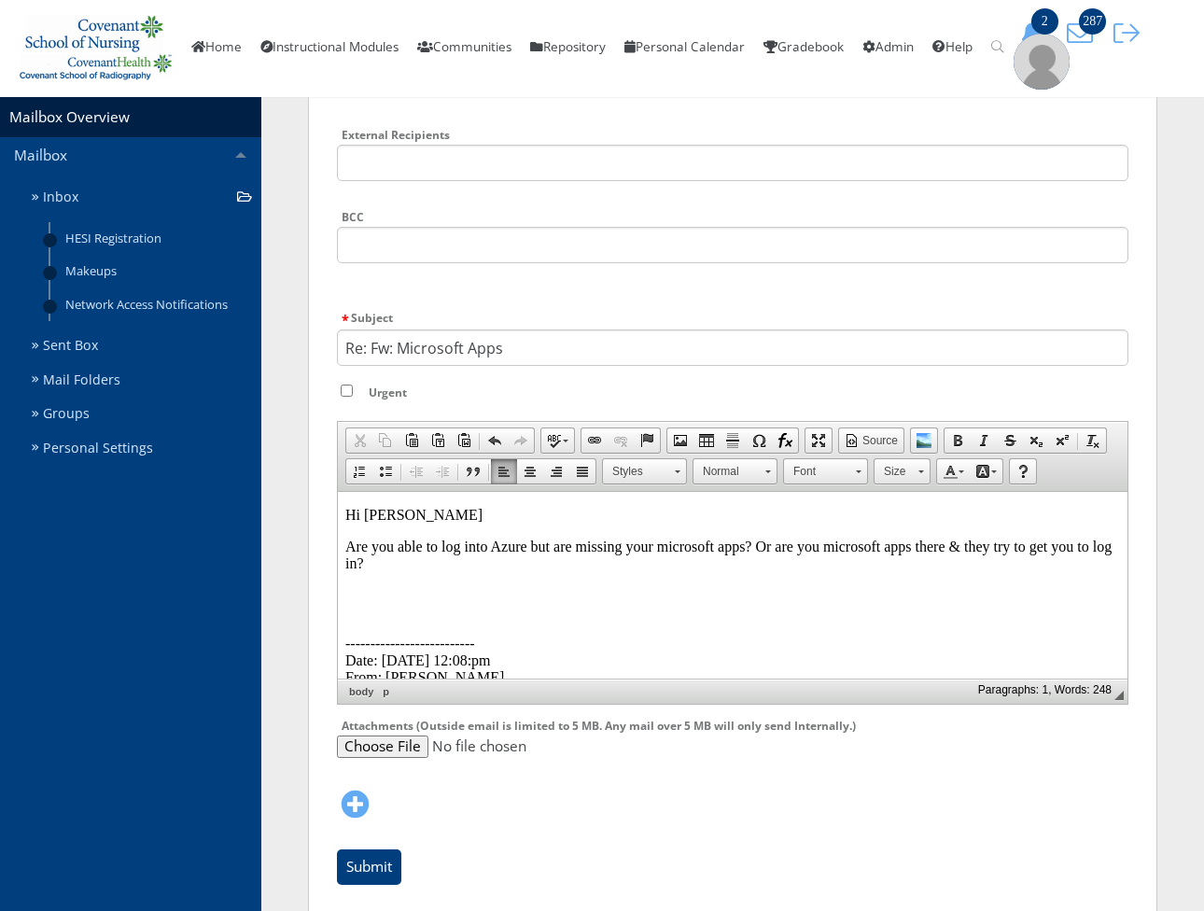
click at [357, 592] on p at bounding box center [732, 595] width 774 height 17
click at [367, 607] on body "Hi Gregory Are you able to log into Azure but are missing your microsoft apps? …" at bounding box center [732, 873] width 774 height 732
click at [367, 595] on p at bounding box center [732, 595] width 774 height 17
click at [360, 584] on body "Hi Gregory Are you able to log into Azure but are missing your microsoft apps? …" at bounding box center [732, 873] width 774 height 732
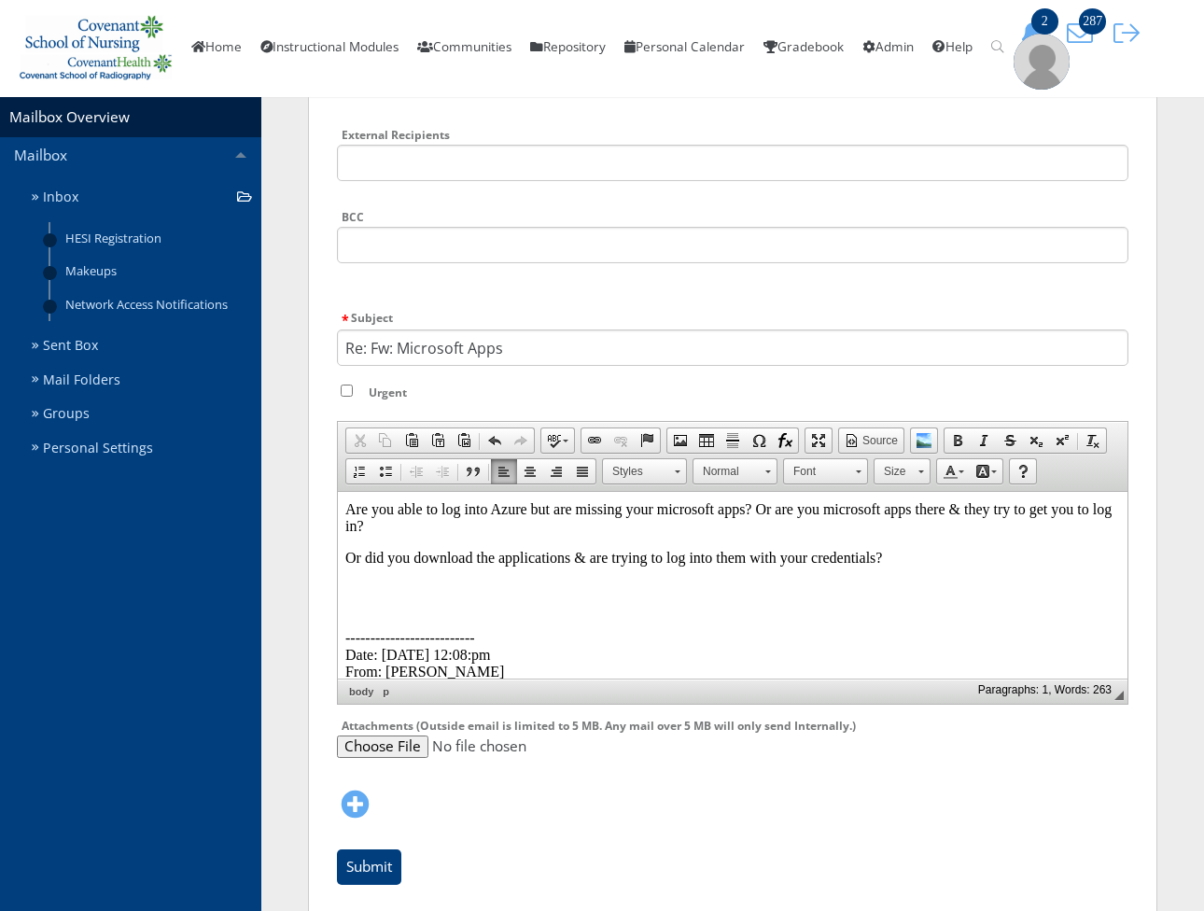
scroll to position [0, 0]
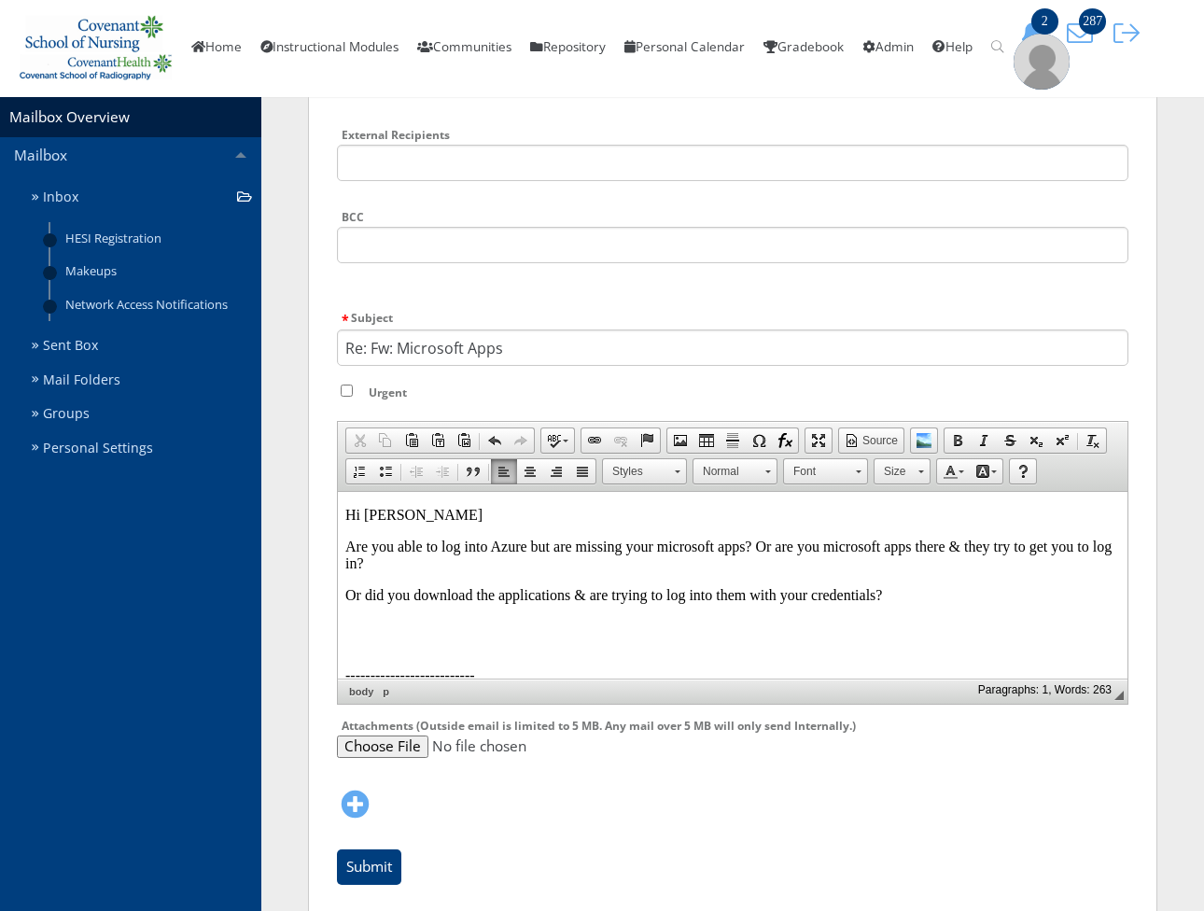
click at [754, 546] on p "Are you able to log into Azure but are missing your microsoft apps? Or are you …" at bounding box center [732, 555] width 774 height 34
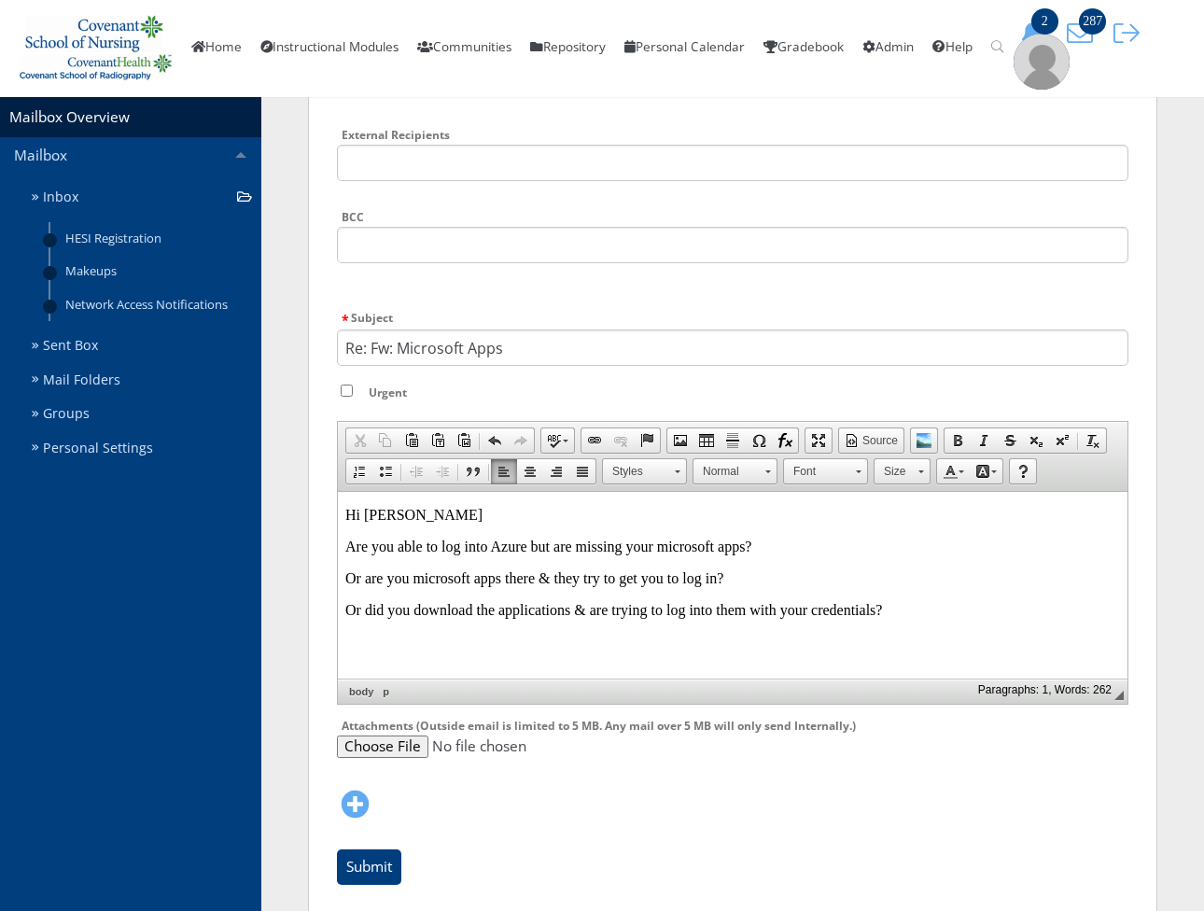
click at [941, 619] on p "Or did you download the applications & are trying to log into them with your cr…" at bounding box center [732, 610] width 774 height 17
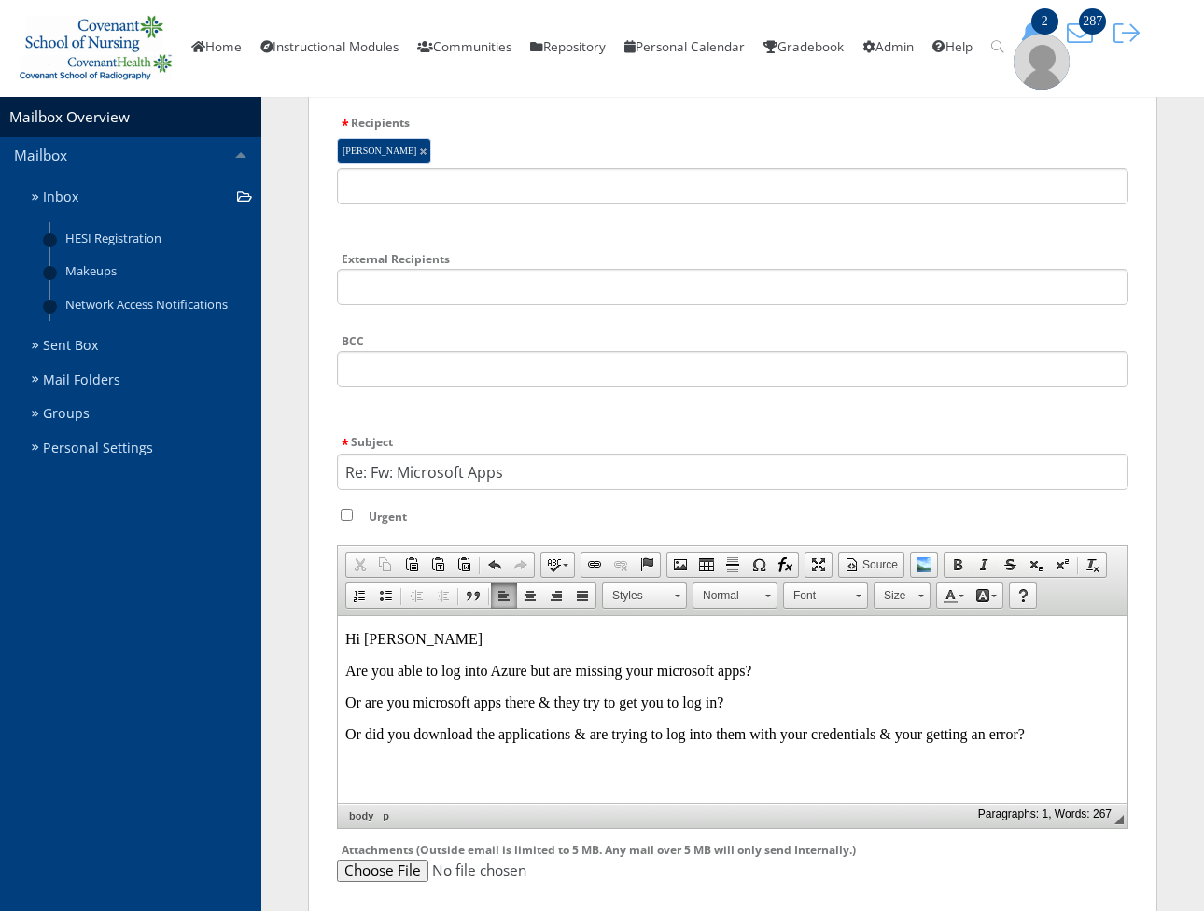
scroll to position [184, 0]
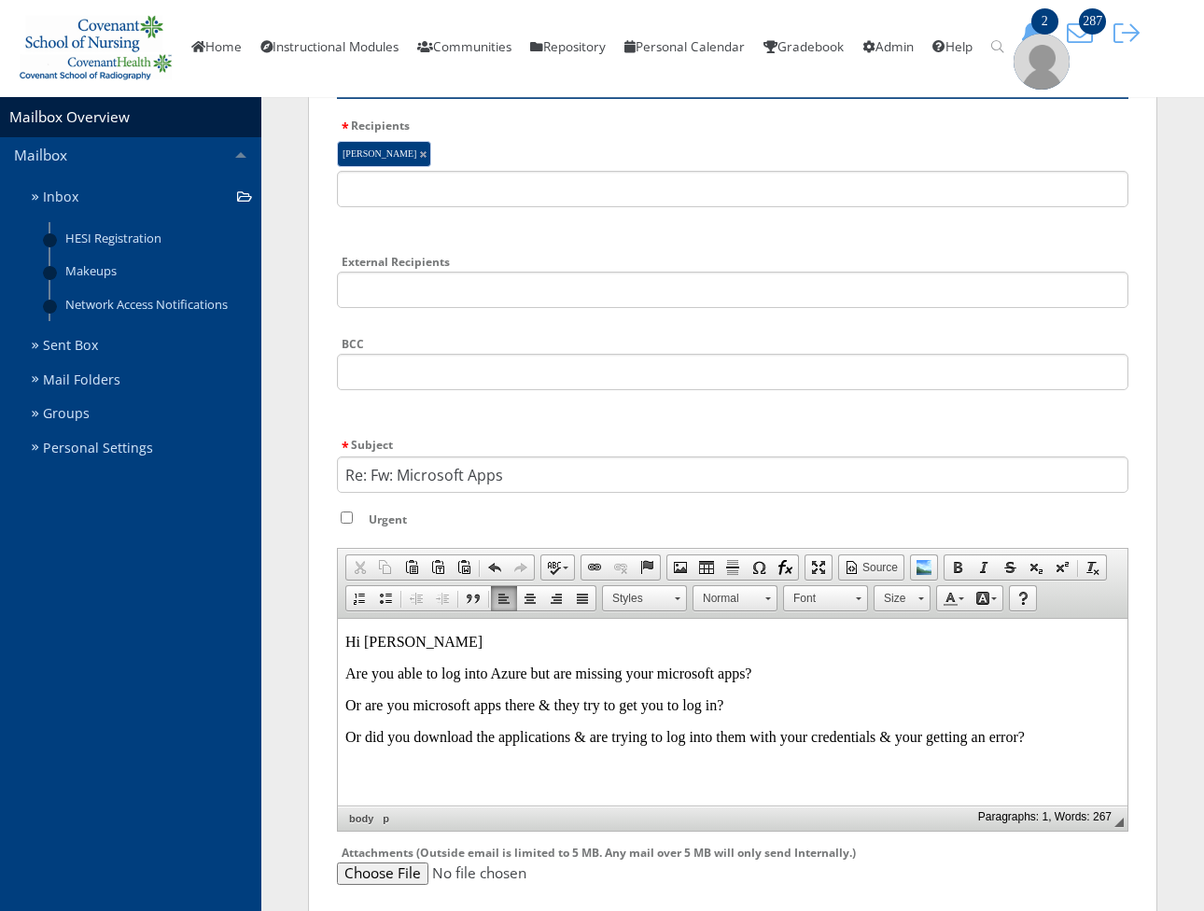
drag, startPoint x: 983, startPoint y: 739, endPoint x: 972, endPoint y: 747, distance: 14.0
click at [972, 745] on p "Or did you download the applications & are trying to log into them with your cr…" at bounding box center [732, 737] width 774 height 17
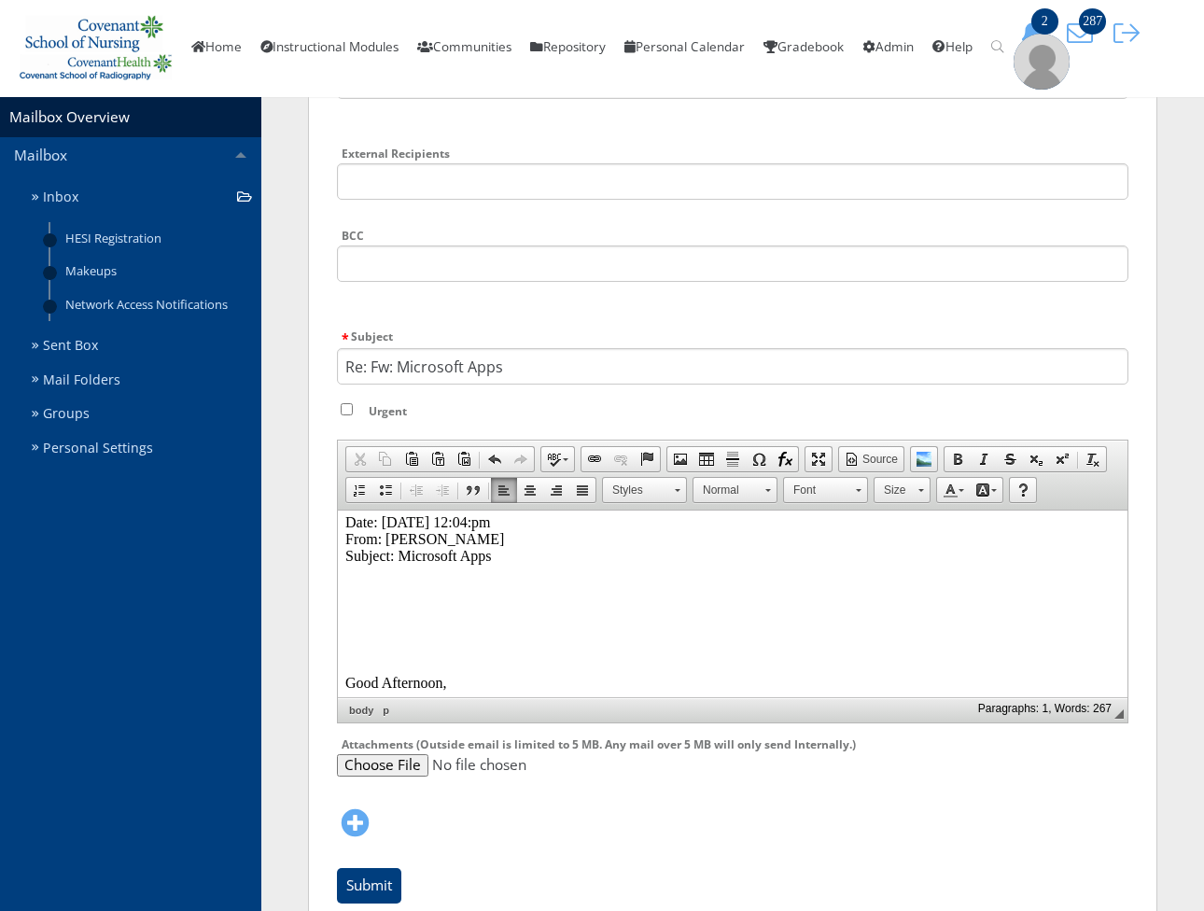
scroll to position [392, 0]
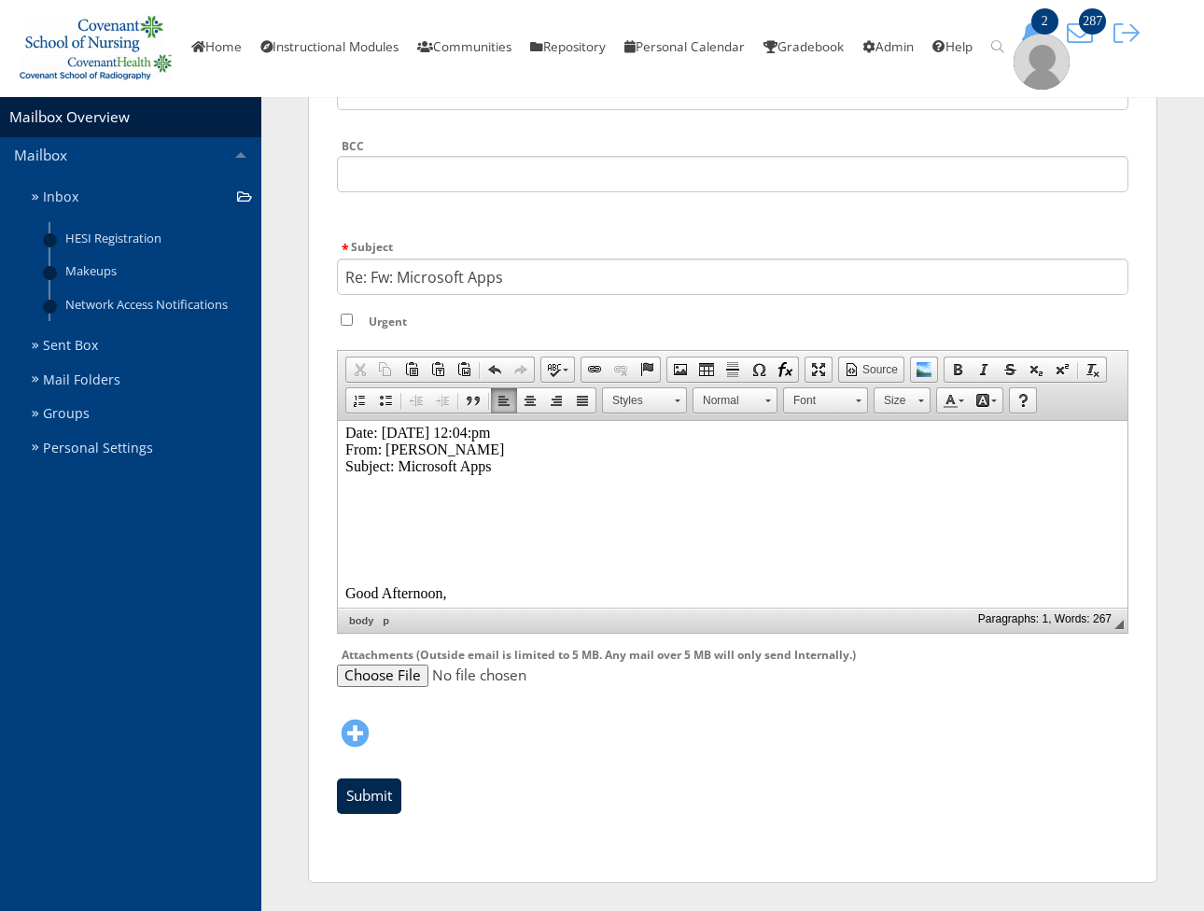
click at [369, 807] on input "Submit" at bounding box center [369, 795] width 64 height 35
